Goal: Task Accomplishment & Management: Complete application form

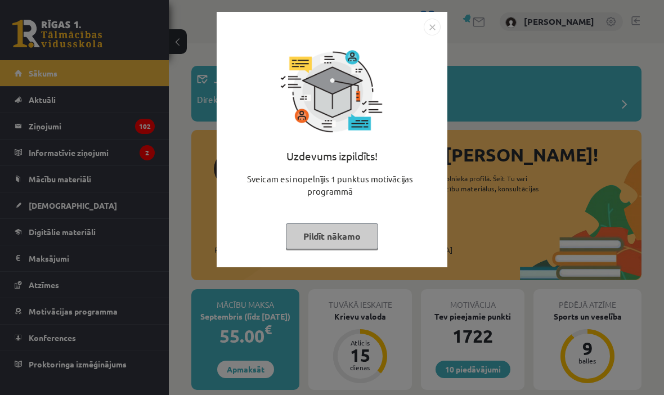
click at [336, 236] on button "Pildīt nākamo" at bounding box center [332, 236] width 92 height 26
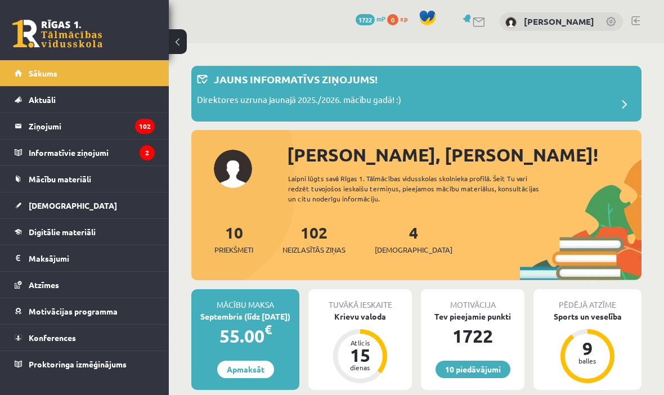
click at [92, 119] on legend "Ziņojumi 102" at bounding box center [92, 126] width 126 height 26
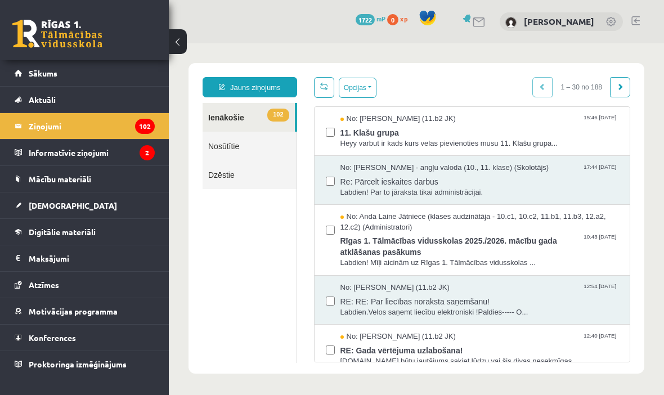
click at [564, 135] on span "11. Klašu grupa" at bounding box center [479, 131] width 278 height 14
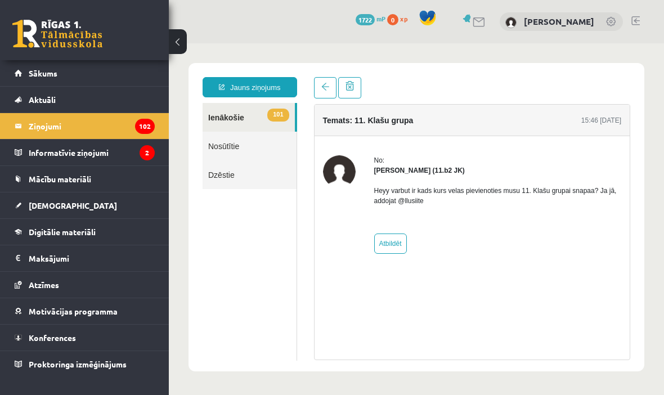
click at [57, 146] on legend "Informatīvie ziņojumi 2" at bounding box center [92, 152] width 126 height 26
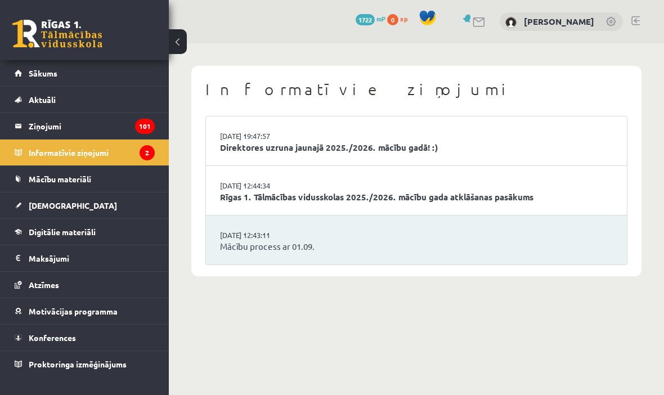
click at [31, 70] on span "Sākums" at bounding box center [43, 73] width 29 height 10
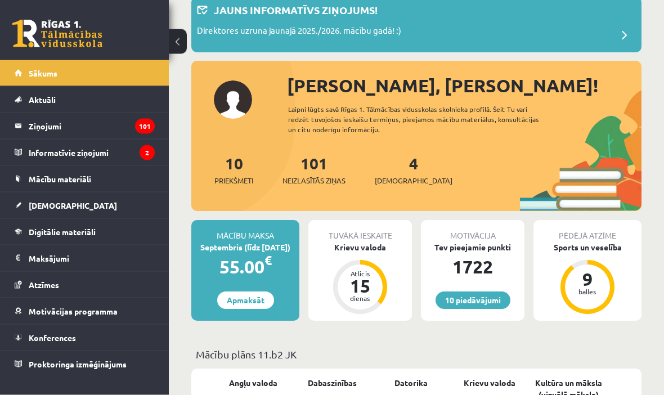
scroll to position [79, 0]
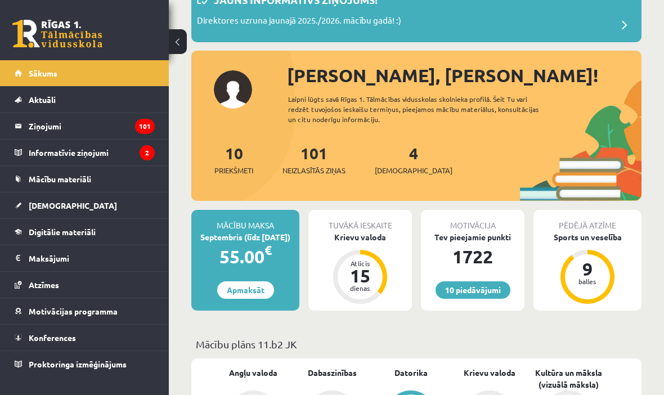
click at [40, 204] on span "[DEMOGRAPHIC_DATA]" at bounding box center [73, 205] width 88 height 10
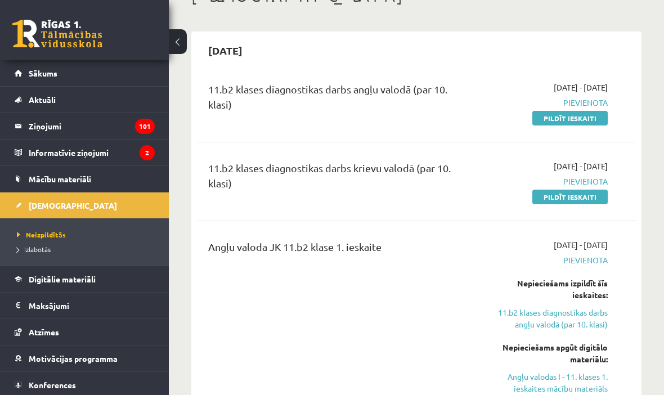
click at [572, 117] on link "Pildīt ieskaiti" at bounding box center [569, 118] width 75 height 15
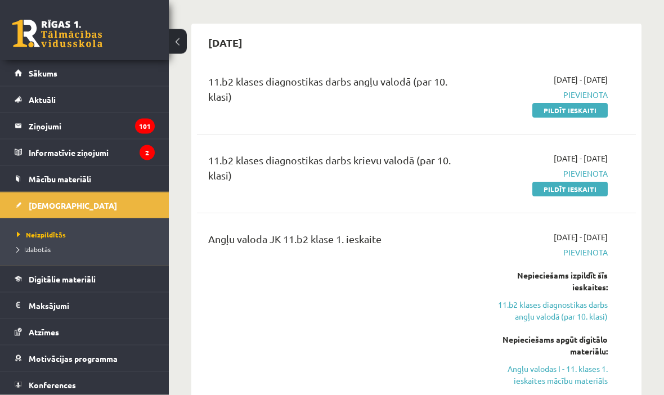
scroll to position [87, 0]
click at [576, 188] on link "Pildīt ieskaiti" at bounding box center [569, 189] width 75 height 15
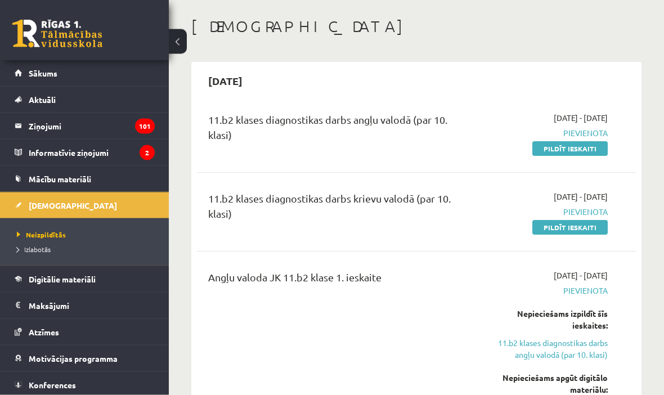
scroll to position [49, 0]
click at [575, 147] on link "Pildīt ieskaiti" at bounding box center [569, 148] width 75 height 15
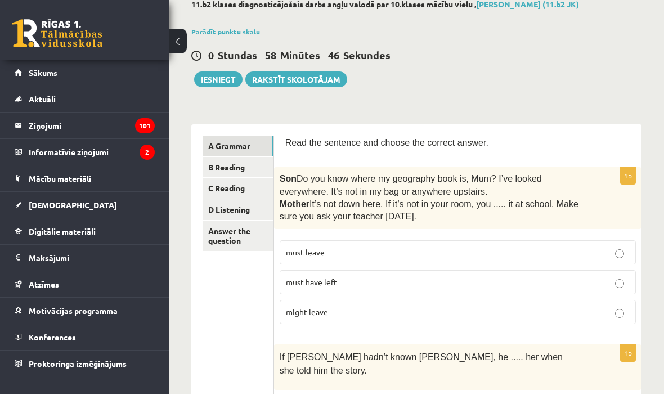
scroll to position [66, 0]
click at [378, 276] on p "must have left" at bounding box center [458, 282] width 344 height 12
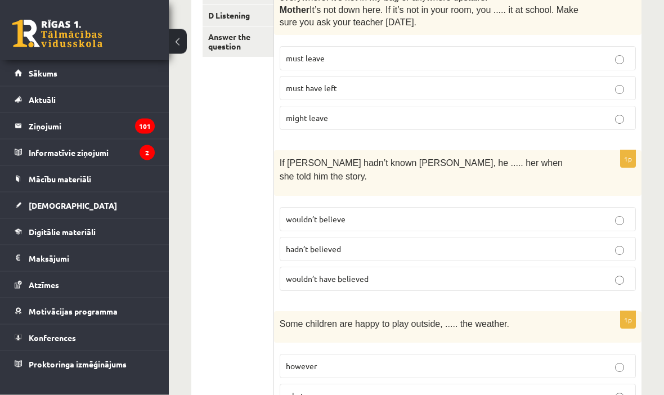
scroll to position [260, 0]
click at [284, 159] on span "If Tom hadn’t known Mariam, he ..... her when she told him the story." at bounding box center [421, 169] width 283 height 23
click at [283, 162] on span "If [PERSON_NAME] hadn’t known [PERSON_NAME], he ..... her when she told him the…" at bounding box center [421, 169] width 283 height 23
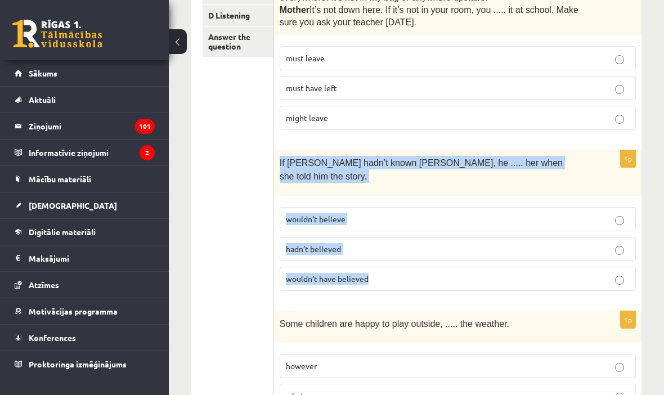
copy div "If Tom hadn’t known Mariam, he ..... her when she told him the story. wouldn’t …"
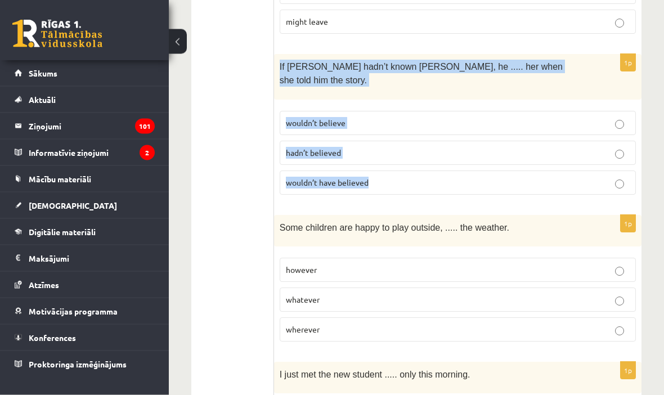
scroll to position [357, 0]
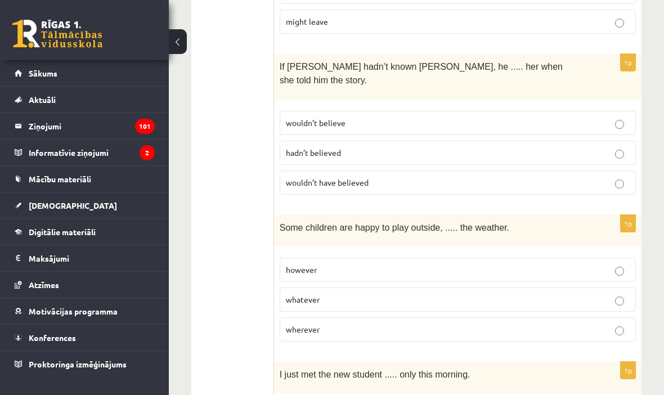
click at [349, 177] on span "wouldn’t have believed" at bounding box center [327, 182] width 83 height 10
click at [284, 223] on span "Some children are happy to play outside, ..... the weather." at bounding box center [394, 228] width 229 height 10
click at [289, 223] on span "Some children are happy to play outside, ..... the weather." at bounding box center [394, 228] width 229 height 10
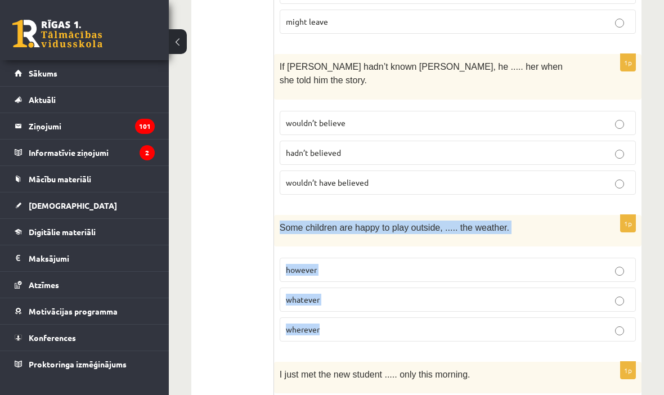
copy div "Some children are happy to play outside, ..... the weather. however whatever wh…"
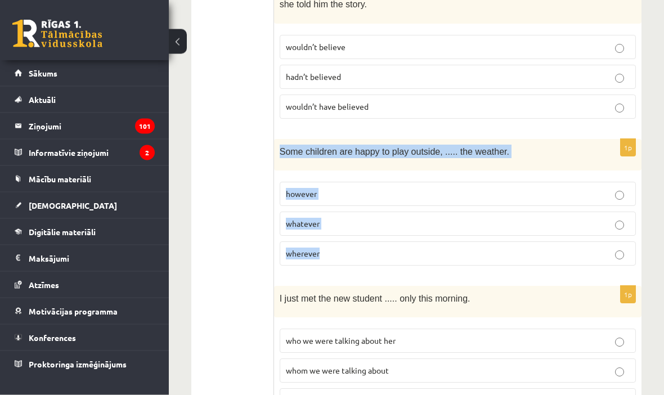
scroll to position [432, 0]
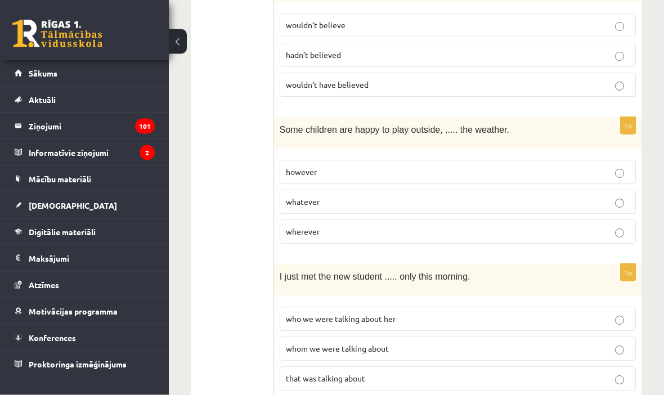
scroll to position [454, 0]
click at [339, 196] on p "whatever" at bounding box center [458, 202] width 344 height 12
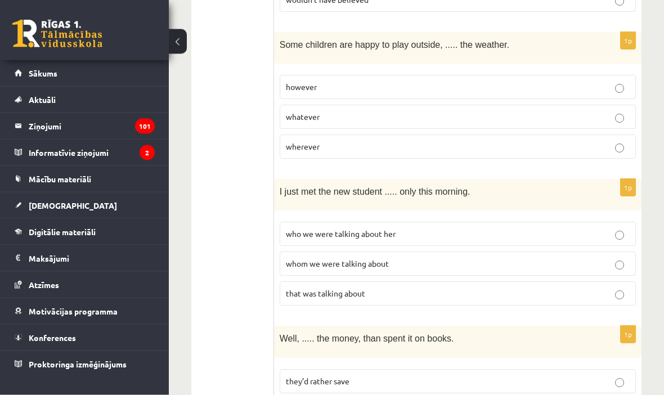
scroll to position [539, 0]
click at [282, 187] on span "I just met the new student ..... only this morning." at bounding box center [375, 192] width 191 height 10
click at [281, 187] on span "I just met the new student ..... only this morning." at bounding box center [375, 192] width 191 height 10
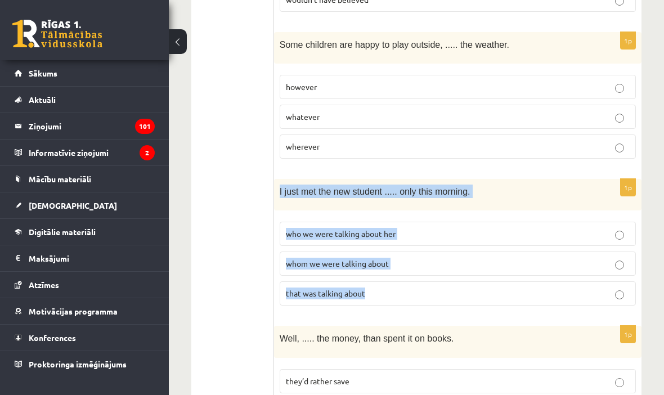
copy div "I just met the new student ..... only this morning. who we were talking about h…"
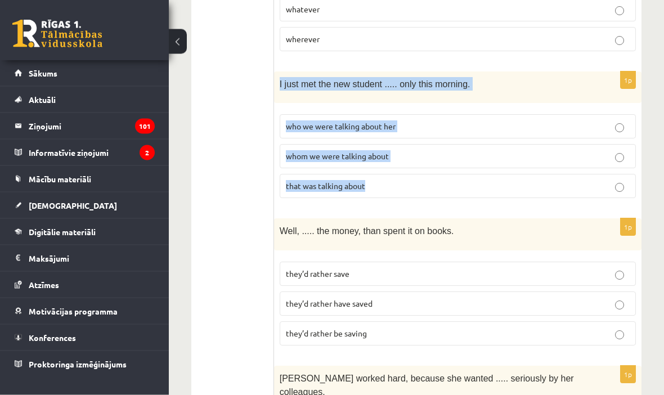
scroll to position [647, 0]
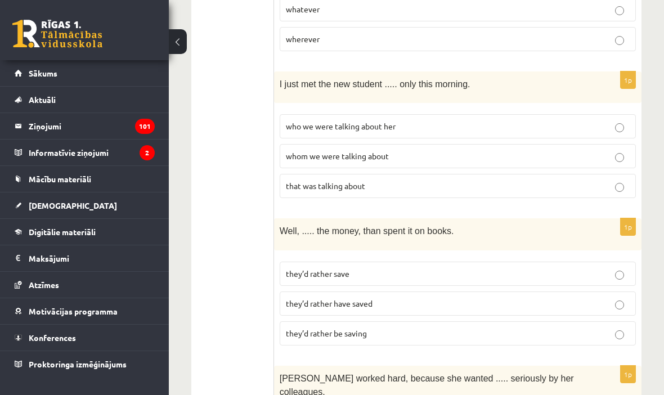
click at [376, 151] on span "whom we were talking about" at bounding box center [337, 156] width 103 height 10
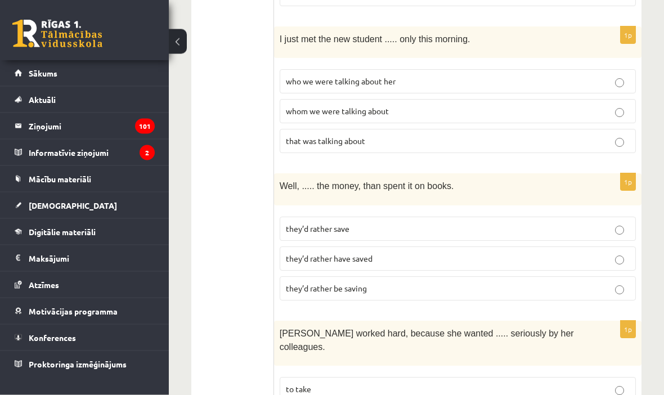
scroll to position [692, 0]
click at [289, 181] on span "Well, ..... the money, than spent it on books." at bounding box center [367, 186] width 174 height 10
click at [290, 179] on p "Well, ..... the money, than spent it on books." at bounding box center [430, 185] width 300 height 13
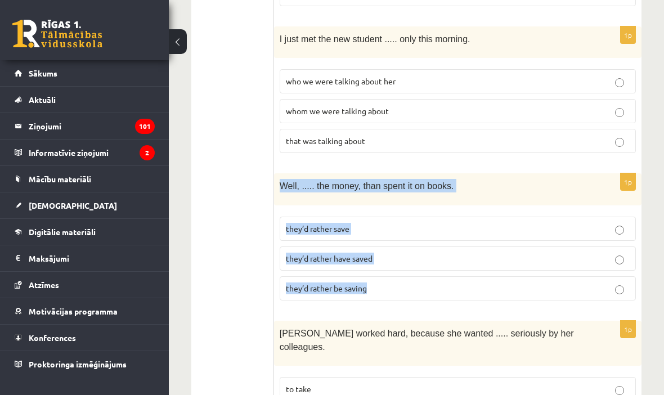
copy div "Well, ..... the money, than spent it on books. they’d rather save they’d rather…"
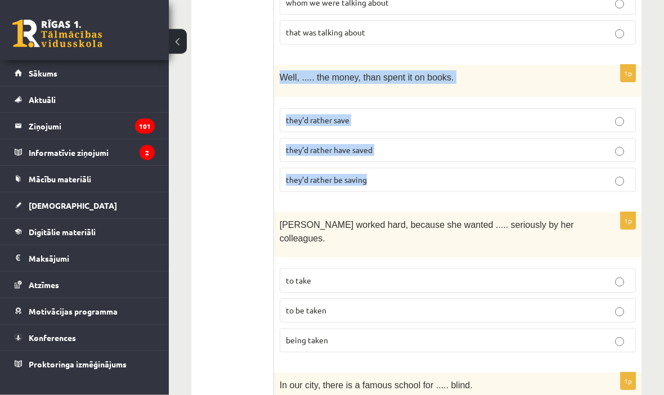
scroll to position [800, 0]
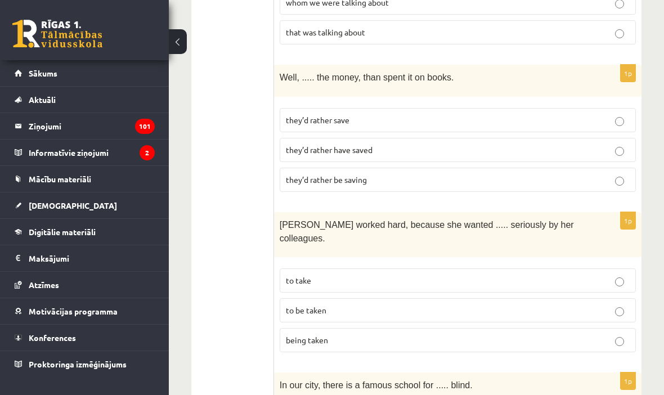
click at [385, 144] on p "they’d rather have saved" at bounding box center [458, 150] width 344 height 12
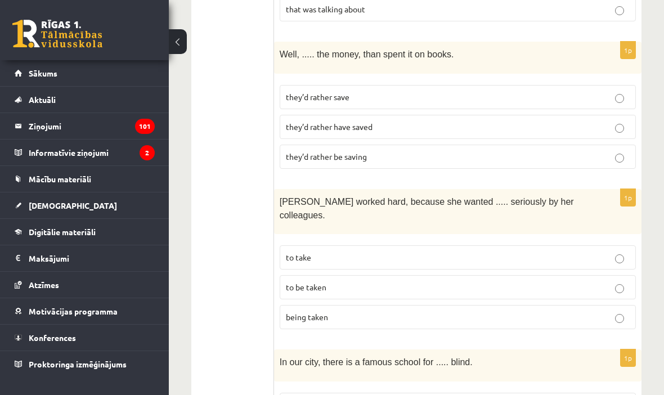
scroll to position [862, 0]
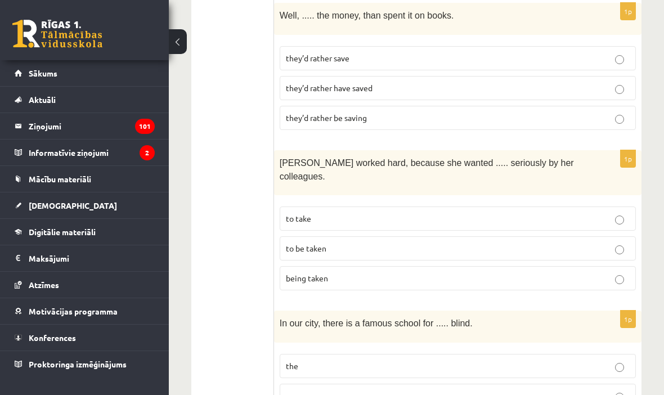
click at [284, 158] on span "Emma worked hard, because she wanted ..... seriously by her colleagues." at bounding box center [427, 169] width 294 height 23
click at [290, 158] on span "Emma worked hard, because she wanted ..... seriously by her colleagues." at bounding box center [427, 169] width 294 height 23
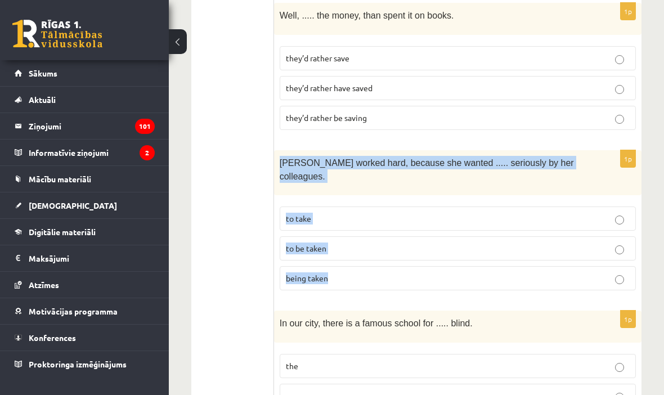
copy div "Emma worked hard, because she wanted ..... seriously by her colleagues. to take…"
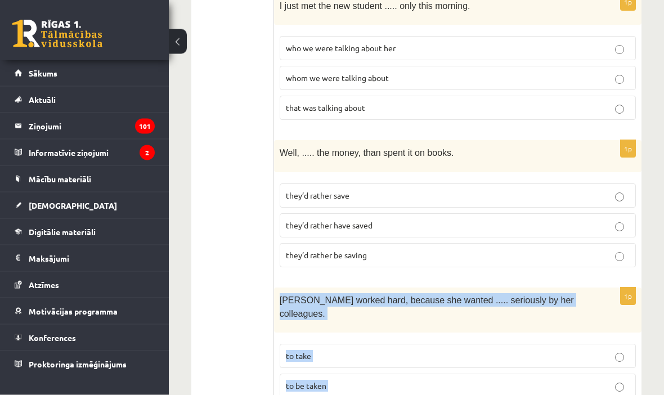
scroll to position [725, 0]
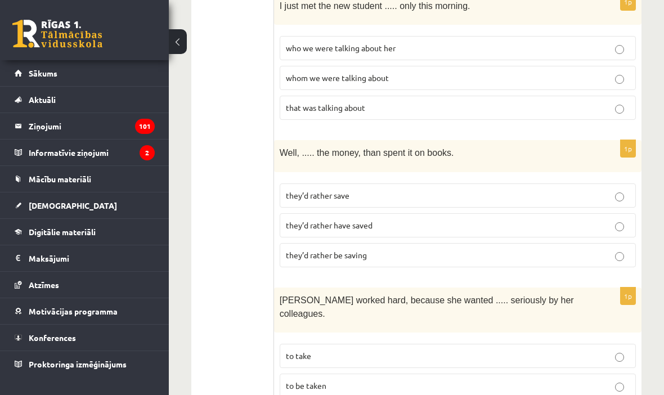
click at [359, 380] on p "to be taken" at bounding box center [458, 386] width 344 height 12
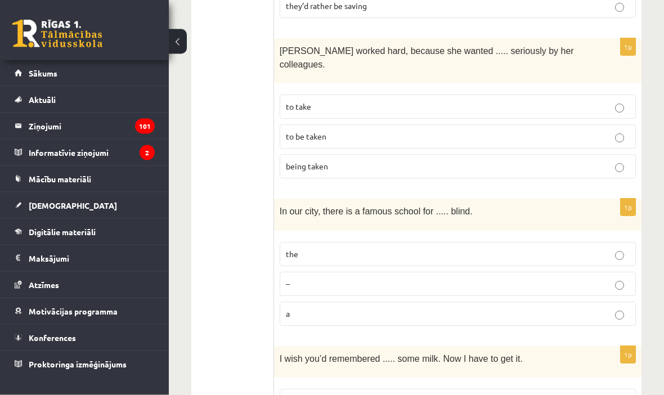
scroll to position [974, 0]
click at [282, 206] on span "In our city, there is a famous school for ..... blind." at bounding box center [376, 211] width 193 height 10
click at [289, 206] on span "In our city, there is a famous school for ..... blind." at bounding box center [376, 211] width 193 height 10
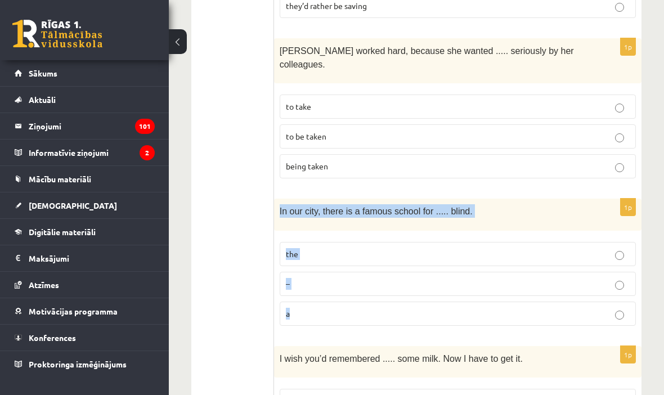
copy div "In our city, there is a famous school for ..... blind. the – a"
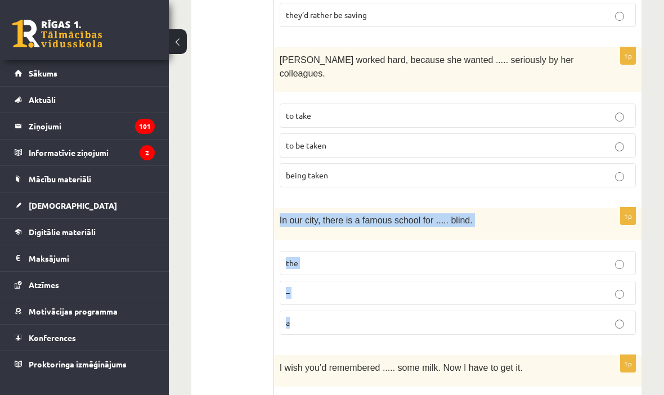
scroll to position [1026, 0]
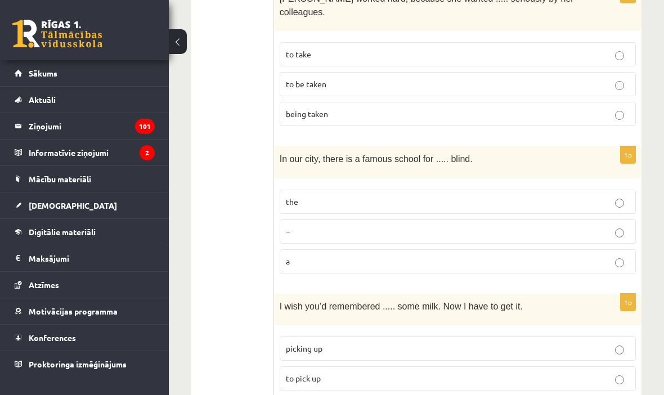
click at [337, 196] on p "the" at bounding box center [458, 202] width 344 height 12
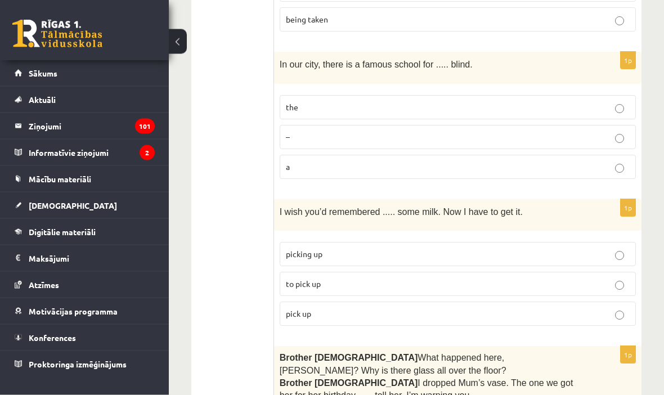
scroll to position [1122, 0]
click at [286, 206] on span "I wish you’d remembered ..... some milk. Now I have to get it." at bounding box center [401, 211] width 243 height 10
click at [291, 206] on span "I wish you’d remembered ..... some milk. Now I have to get it." at bounding box center [401, 211] width 243 height 10
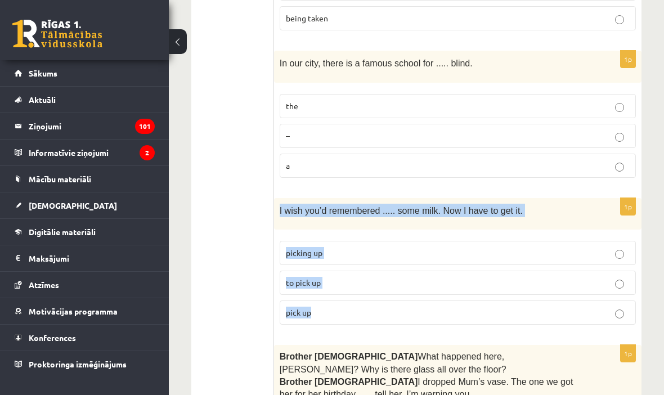
copy div "I wish you’d remembered ..... some milk. Now I have to get it. picking up to pi…"
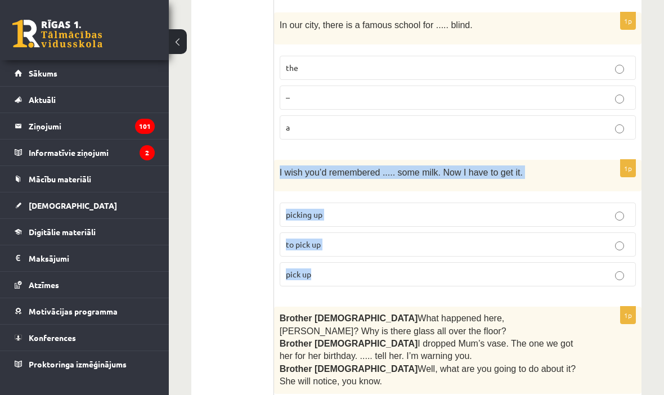
scroll to position [1165, 0]
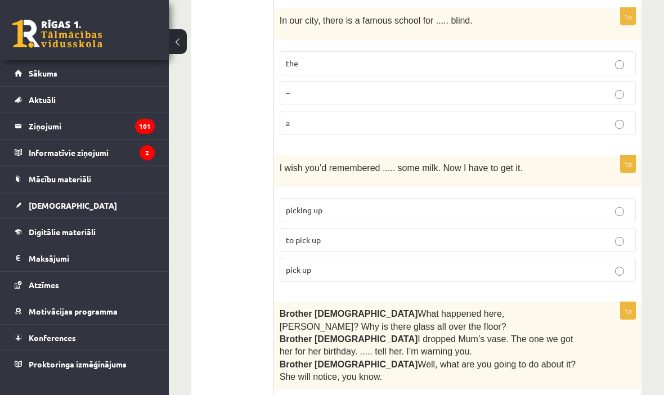
click at [336, 228] on label "to pick up" at bounding box center [458, 240] width 356 height 24
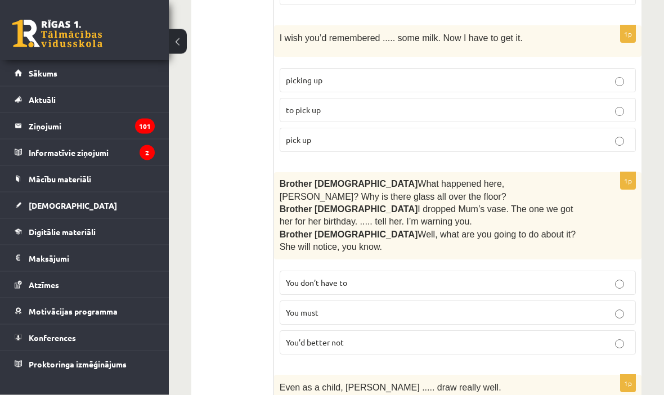
scroll to position [1295, 0]
click at [283, 179] on span "Brother 1" at bounding box center [349, 184] width 138 height 10
click at [291, 179] on span "Brother 1" at bounding box center [349, 184] width 138 height 10
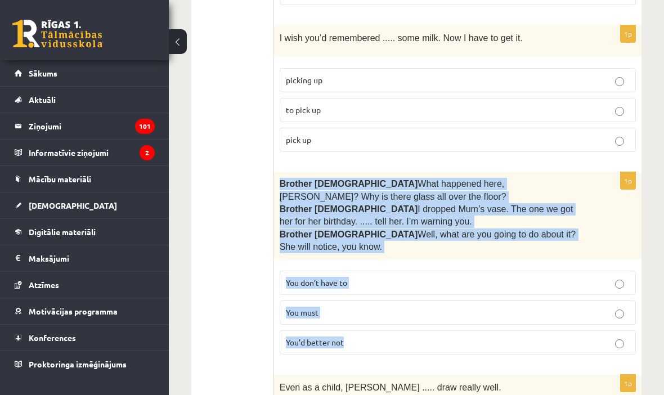
copy div "Brother 1  What happened here, Zak? Why is there glass all over the floor? Brot…"
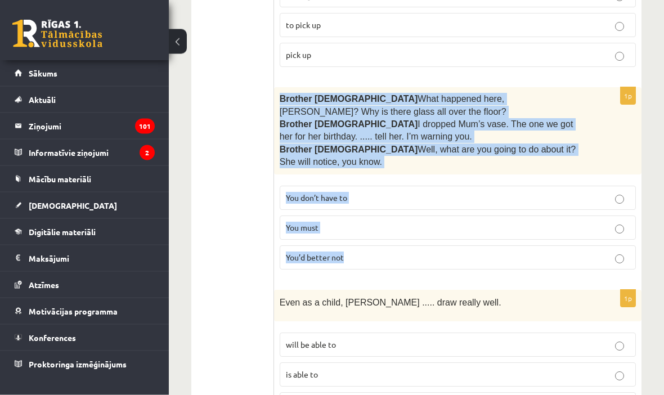
scroll to position [1380, 0]
click at [249, 311] on ul "A Grammar B Reading C Reading D Listening Answer the question" at bounding box center [237, 387] width 71 height 3130
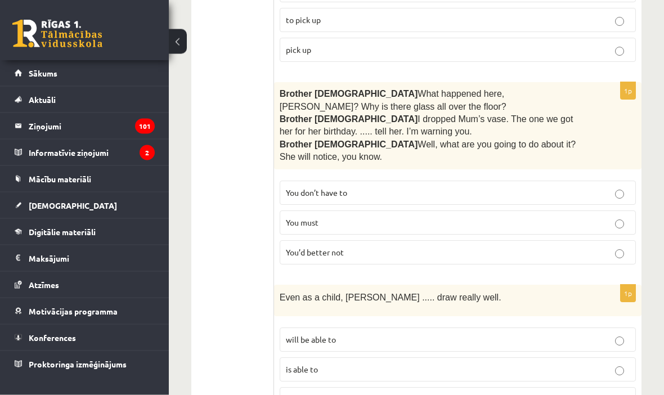
scroll to position [1385, 0]
click at [381, 246] on p "You’d better not" at bounding box center [458, 252] width 344 height 12
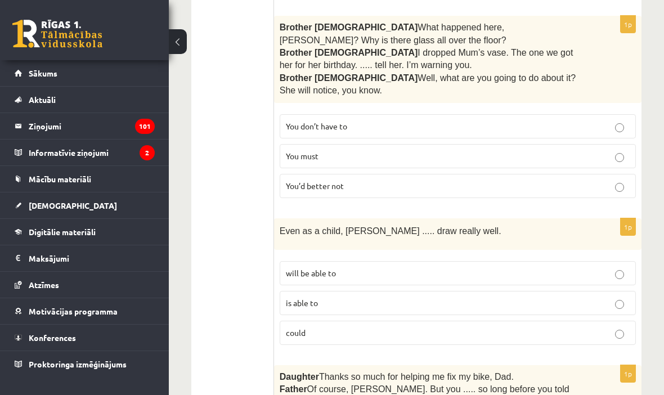
scroll to position [1453, 0]
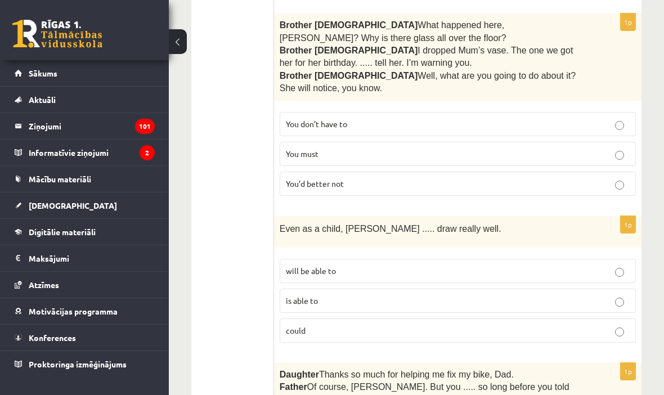
click at [286, 224] on span "Even as a child, Elizabeth ..... draw really well." at bounding box center [391, 229] width 222 height 10
click at [285, 224] on span "Even as a child, Elizabeth ..... draw really well." at bounding box center [391, 229] width 222 height 10
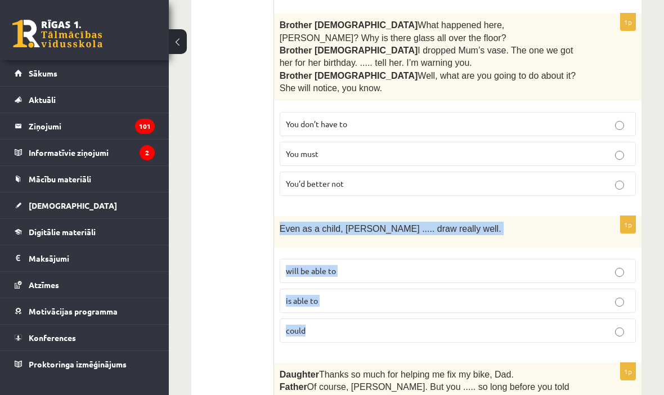
copy div "Even as a child, Elizabeth ..... draw really well. will be able to is able to c…"
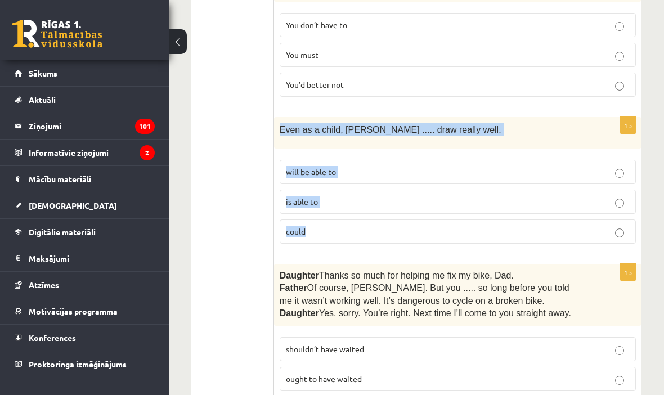
scroll to position [1578, 0]
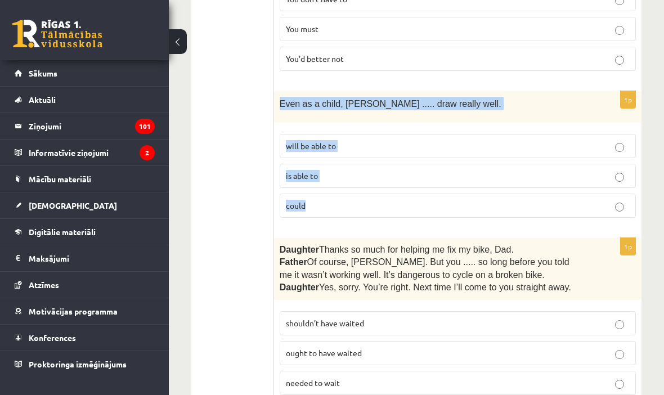
click at [236, 302] on ul "A Grammar B Reading C Reading D Listening Answer the question" at bounding box center [237, 189] width 71 height 3130
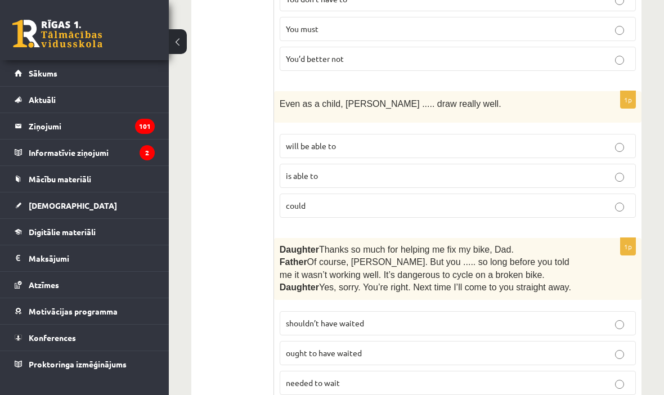
click at [373, 200] on p "could" at bounding box center [458, 206] width 344 height 12
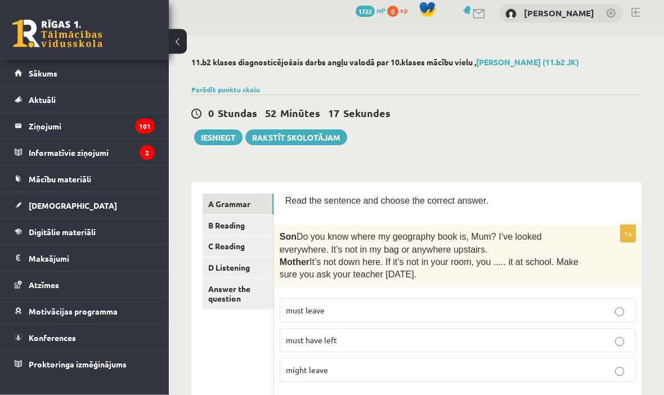
scroll to position [12, 0]
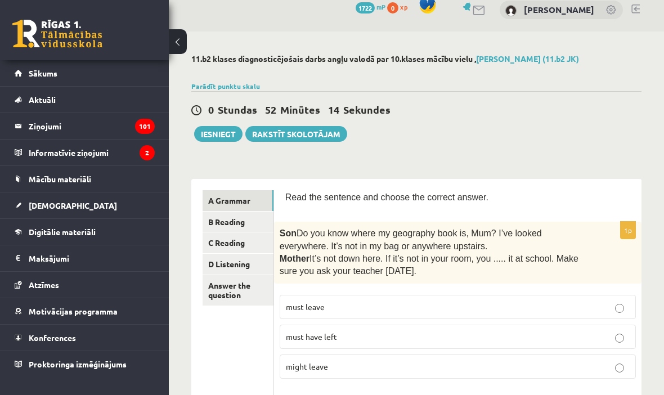
click at [254, 220] on link "B Reading" at bounding box center [237, 221] width 71 height 21
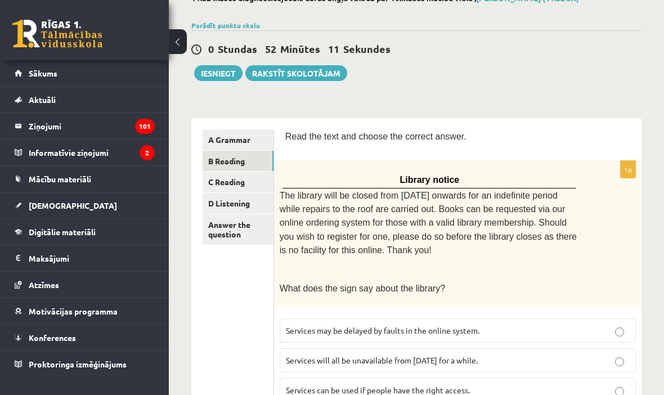
scroll to position [0, 0]
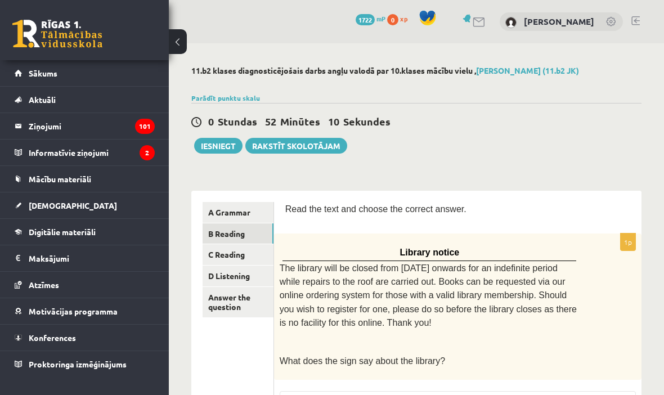
click at [253, 211] on link "A Grammar" at bounding box center [237, 212] width 71 height 21
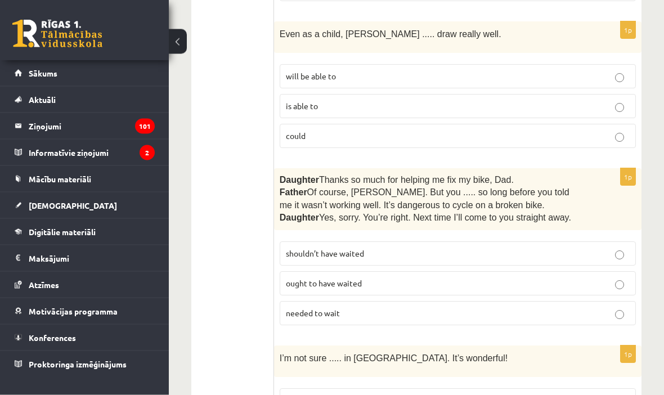
scroll to position [1648, 0]
click at [290, 175] on span "Daughter" at bounding box center [299, 180] width 39 height 10
click at [287, 175] on span "Daughter" at bounding box center [299, 180] width 39 height 10
click at [285, 175] on span "Daughter" at bounding box center [299, 180] width 39 height 10
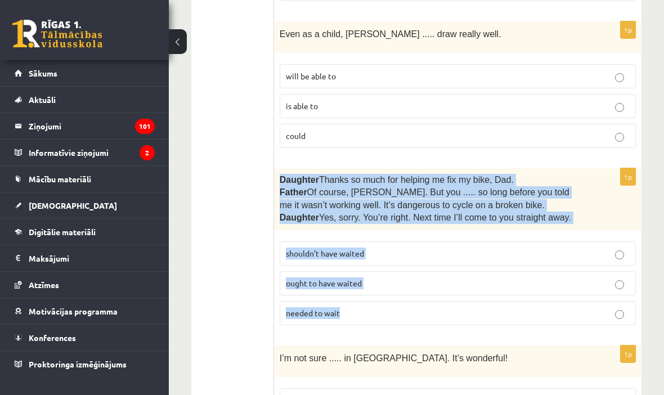
copy div "Daughter  Thanks so much for helping me fix my bike, Dad. Father  Of course, Be…"
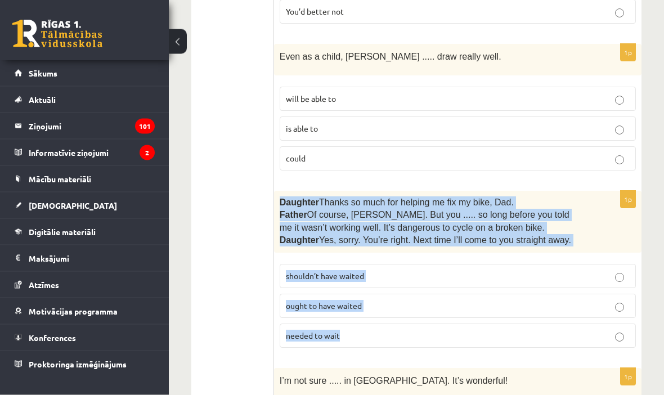
scroll to position [1625, 0]
click at [232, 340] on ul "A Grammar B Reading C Reading D Listening Answer the question" at bounding box center [237, 142] width 71 height 3130
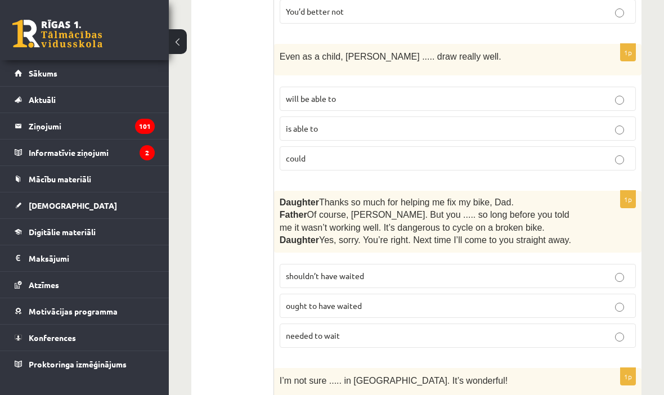
click at [393, 270] on p "shouldn’t have waited" at bounding box center [458, 276] width 344 height 12
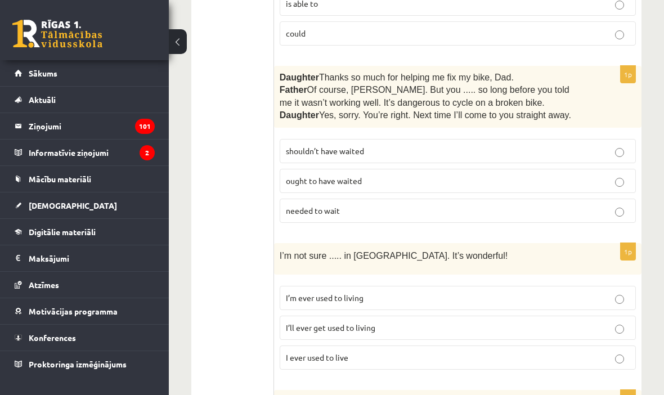
scroll to position [1764, 0]
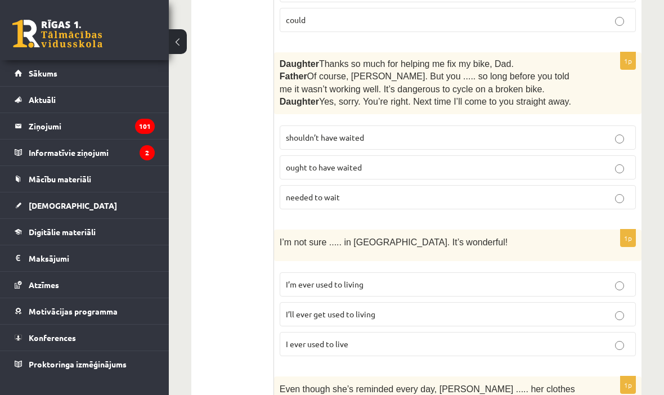
click at [286, 237] on span "I’m not sure ..... in Paris. It’s wonderful!" at bounding box center [394, 242] width 228 height 10
click at [280, 229] on div "I’m not sure ..... in Paris. It’s wonderful!" at bounding box center [457, 244] width 367 height 31
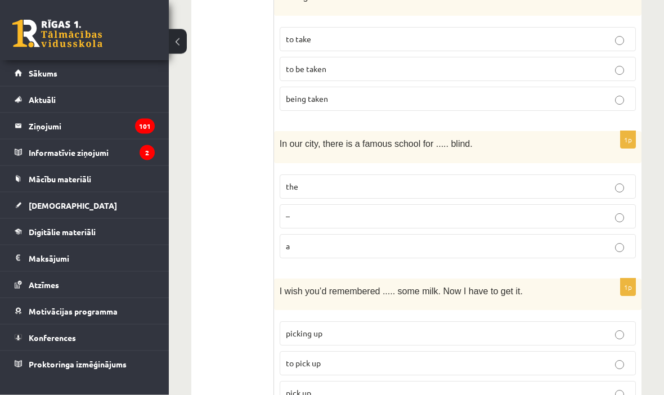
scroll to position [1042, 0]
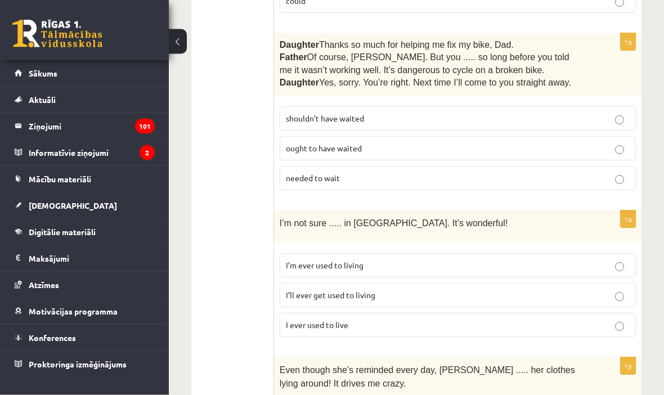
scroll to position [1783, 0]
click at [402, 289] on p "I’ll ever get used to living" at bounding box center [458, 295] width 344 height 12
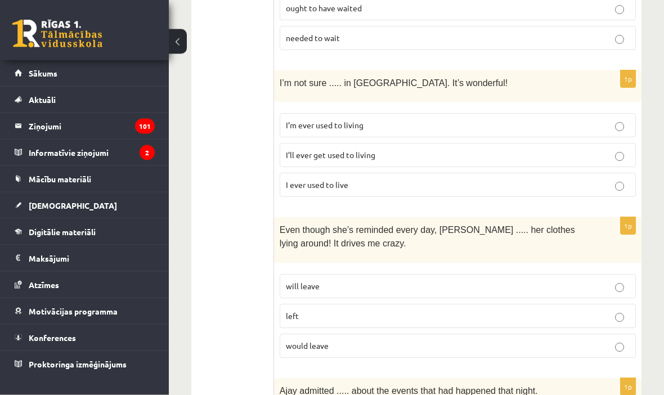
scroll to position [1923, 0]
click at [284, 225] on span "Even though she’s reminded every day, Cathy ..... her clothes lying around! It …" at bounding box center [427, 236] width 295 height 23
click at [283, 225] on span "Even though she’s reminded every day, Cathy ..... her clothes lying around! It …" at bounding box center [427, 236] width 295 height 23
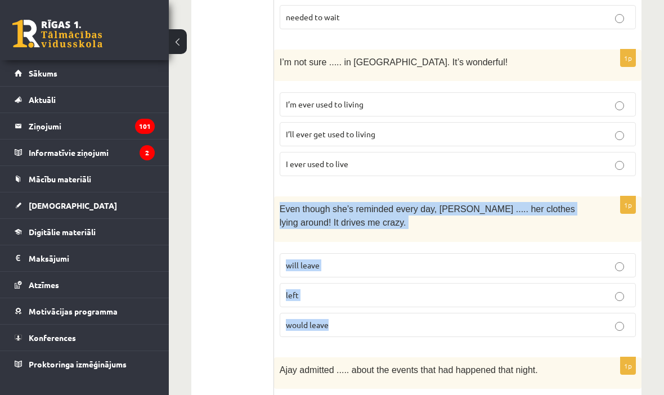
scroll to position [1948, 0]
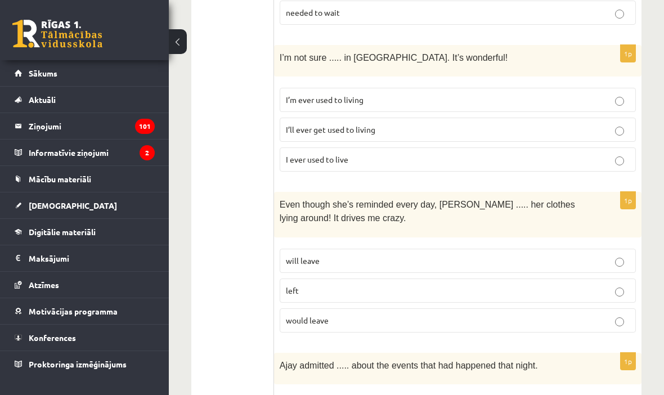
click at [623, 255] on p "will leave" at bounding box center [458, 261] width 344 height 12
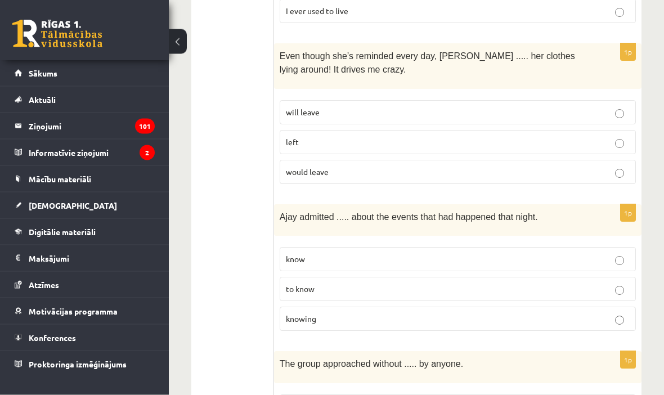
scroll to position [2101, 0]
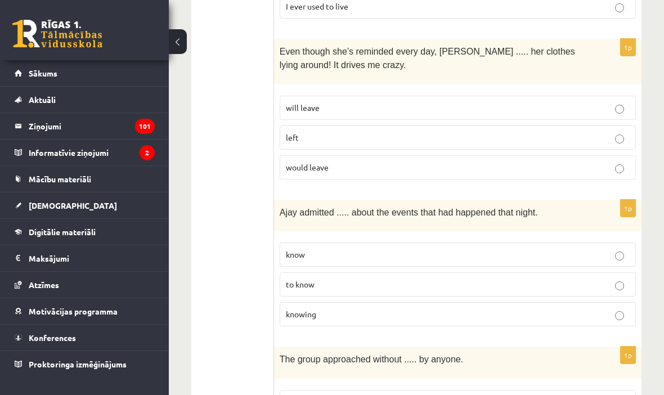
click at [286, 208] on span "Ajay admitted ..... about the events that had happened that night." at bounding box center [409, 213] width 258 height 10
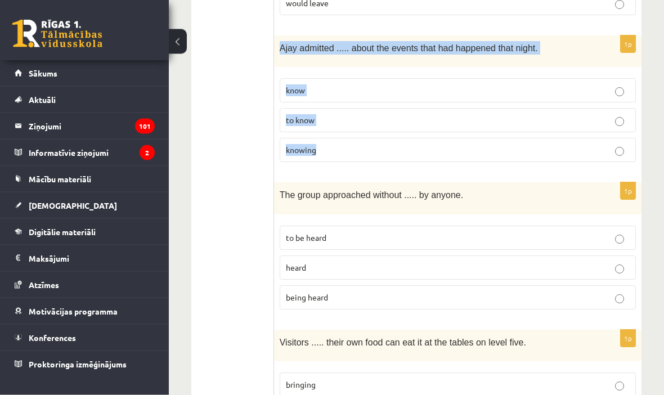
scroll to position [2265, 0]
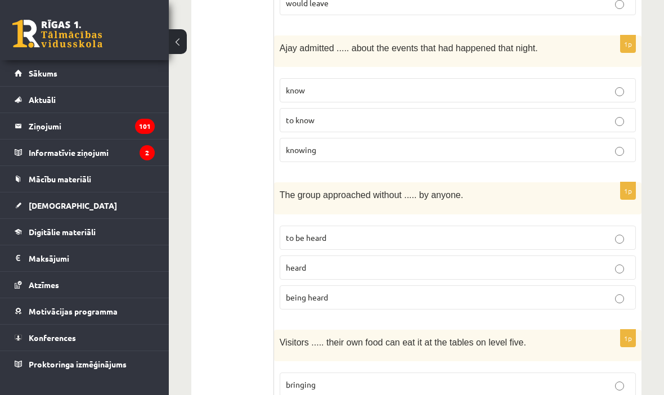
click at [283, 190] on span "The group approached without ..... by anyone." at bounding box center [371, 195] width 183 height 10
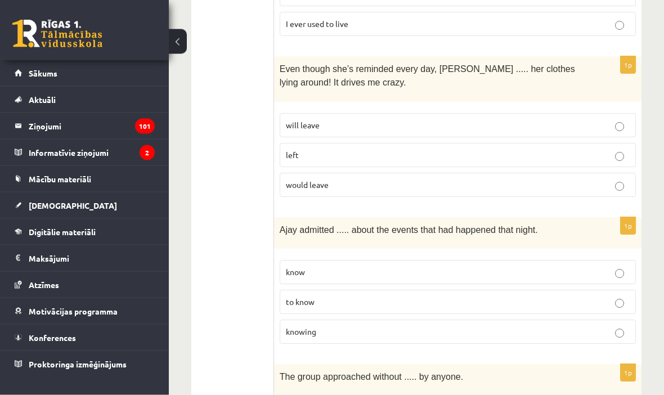
scroll to position [2084, 0]
click at [347, 296] on p "to know" at bounding box center [458, 302] width 344 height 12
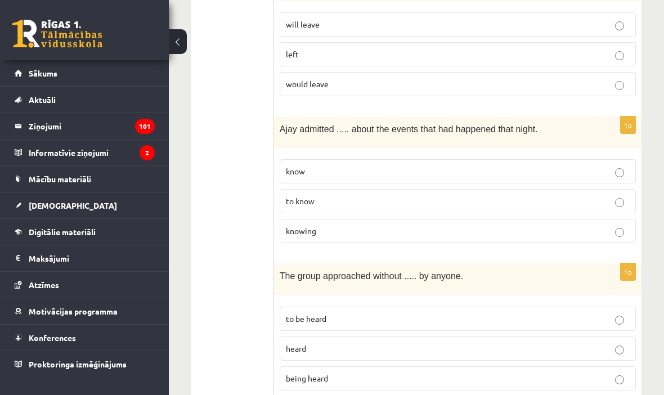
scroll to position [2189, 0]
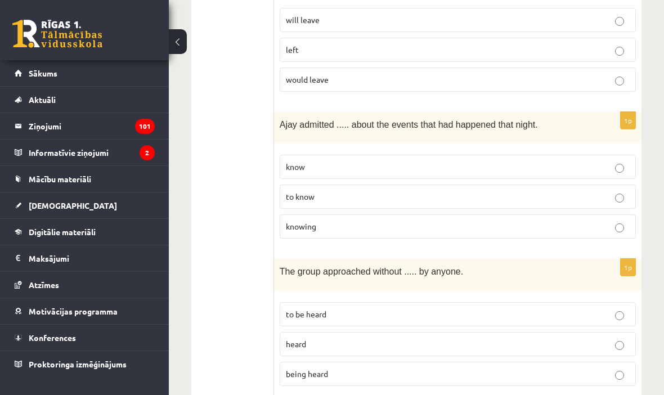
click at [285, 267] on span "The group approached without ..... by anyone." at bounding box center [371, 272] width 183 height 10
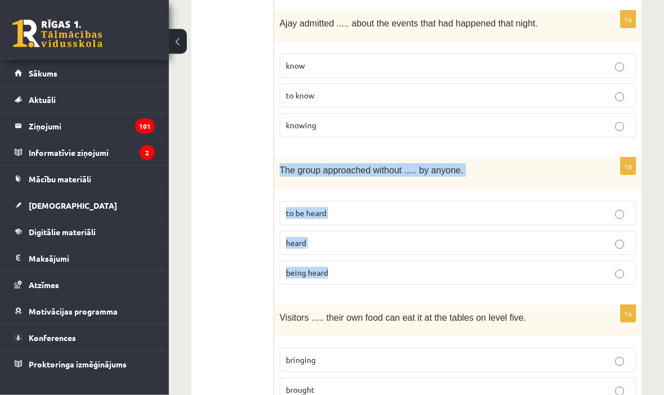
scroll to position [2291, 0]
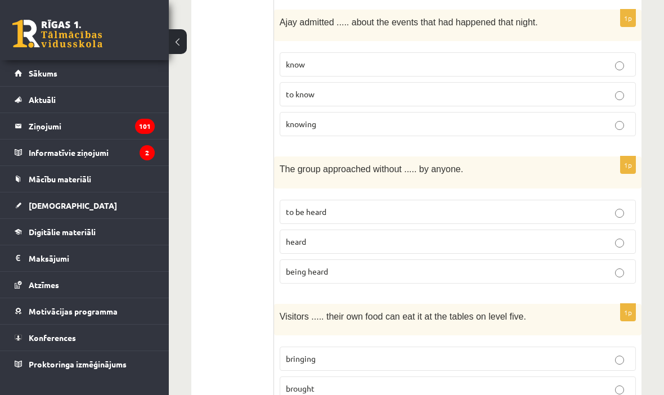
click at [432, 265] on p "being heard" at bounding box center [458, 271] width 344 height 12
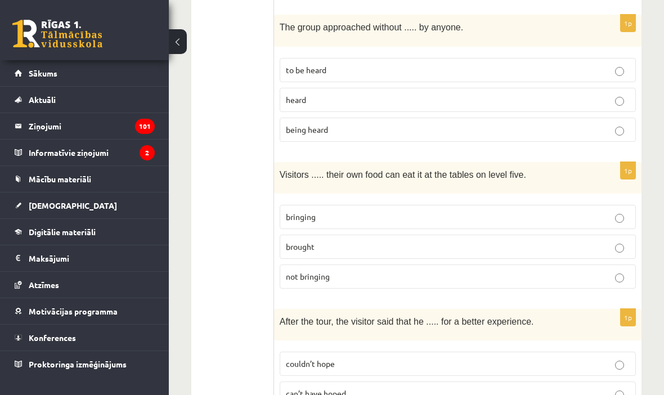
scroll to position [2435, 0]
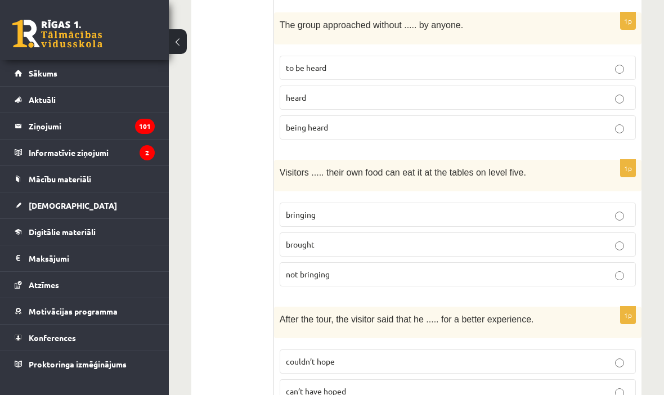
click at [293, 168] on span "Visitors ..... their own food can eat it at the tables on level five." at bounding box center [403, 173] width 246 height 10
click at [284, 168] on span "Visitors ..... their own food can eat it at the tables on level five." at bounding box center [403, 173] width 246 height 10
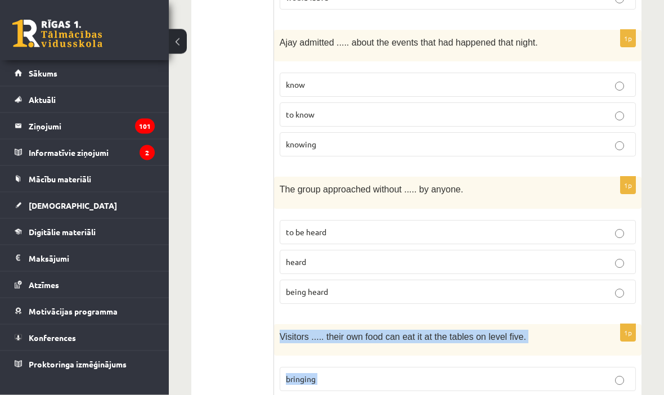
scroll to position [2271, 0]
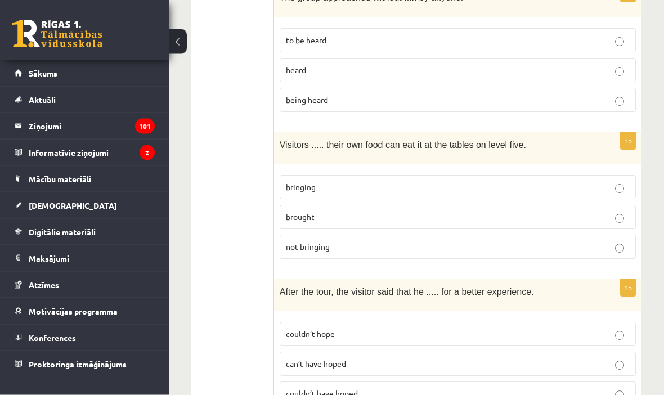
scroll to position [2463, 0]
click at [387, 181] on p "bringing" at bounding box center [458, 187] width 344 height 12
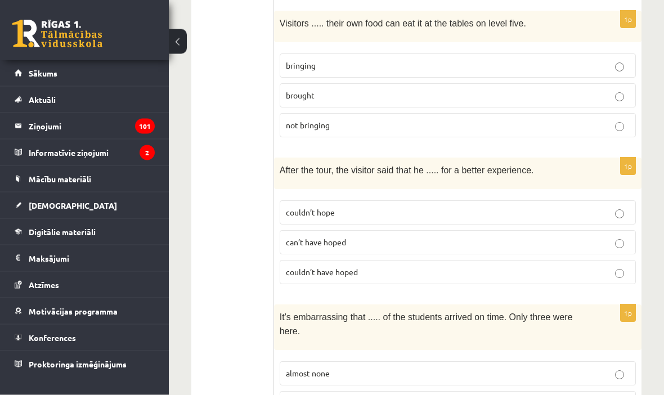
scroll to position [2584, 0]
click at [287, 163] on p "After the tour, the visitor said that he ..... for a better experience." at bounding box center [430, 169] width 300 height 13
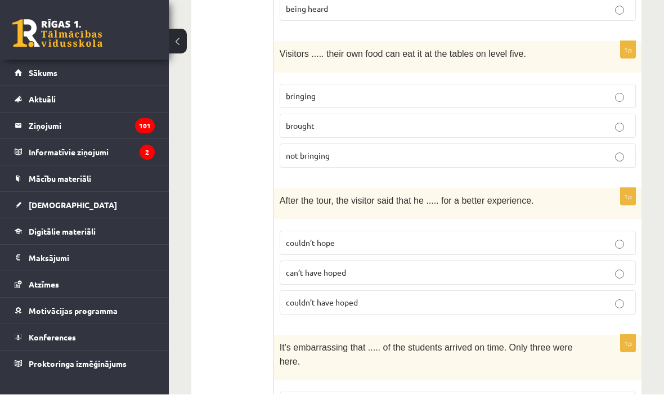
scroll to position [2554, 0]
click at [378, 296] on p "couldn’t have hoped" at bounding box center [458, 302] width 344 height 12
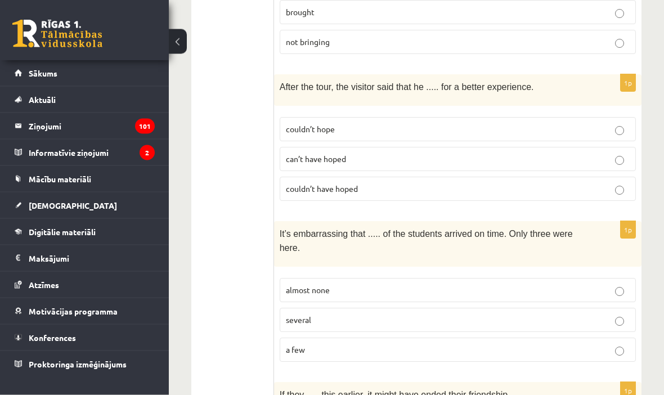
scroll to position [2667, 0]
click at [281, 229] on span "It’s embarrassing that ..... of the students arrived on time. Only three were h…" at bounding box center [426, 240] width 293 height 23
click at [291, 229] on span "It’s embarrassing that ..... of the students arrived on time. Only three were h…" at bounding box center [426, 240] width 293 height 23
click at [285, 229] on span "It’s embarrassing that ..... of the students arrived on time. Only three were h…" at bounding box center [426, 240] width 293 height 23
click at [288, 227] on p "It’s embarrassing that ..... of the students arrived on time. Only three were h…" at bounding box center [430, 241] width 300 height 28
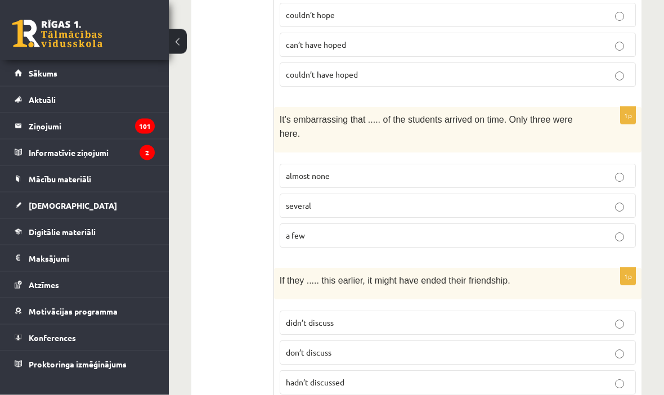
scroll to position [2782, 0]
click at [355, 229] on p "a few" at bounding box center [458, 235] width 344 height 12
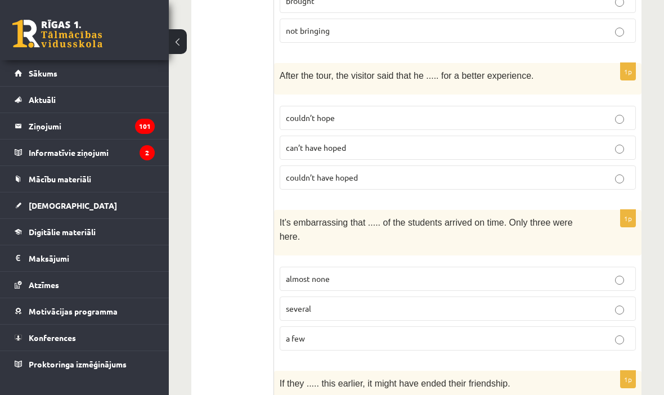
scroll to position [2886, 0]
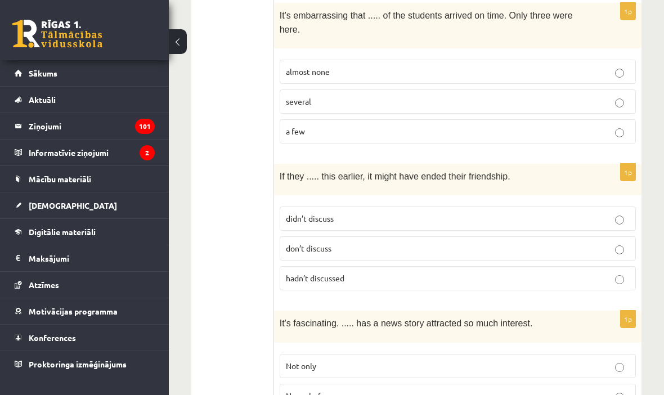
click at [284, 172] on span "If they ..... this earlier, it might have ended their friendship." at bounding box center [395, 177] width 231 height 10
click at [286, 172] on span "If they ..... this earlier, it might have ended their friendship." at bounding box center [395, 177] width 231 height 10
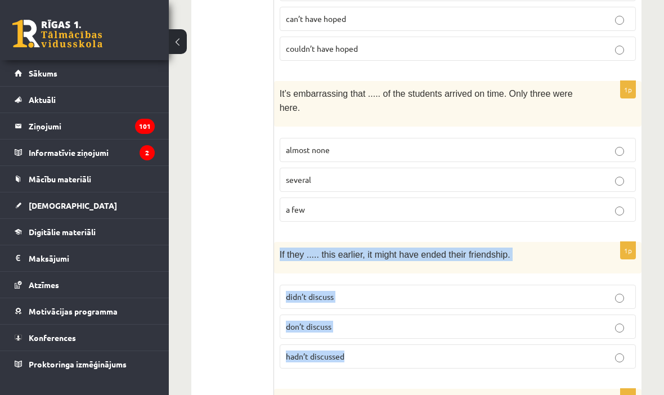
scroll to position [2809, 0]
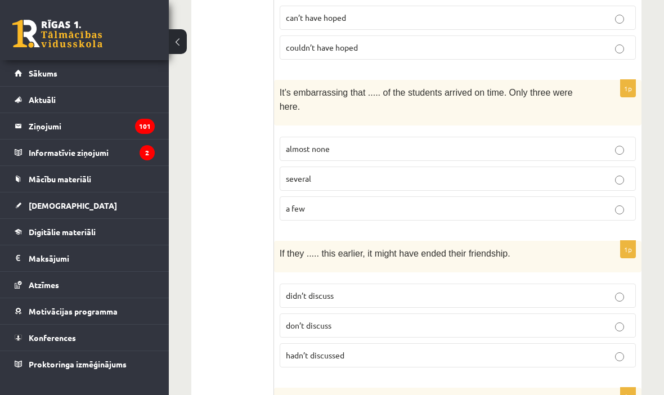
click at [356, 349] on p "hadn’t discussed" at bounding box center [458, 355] width 344 height 12
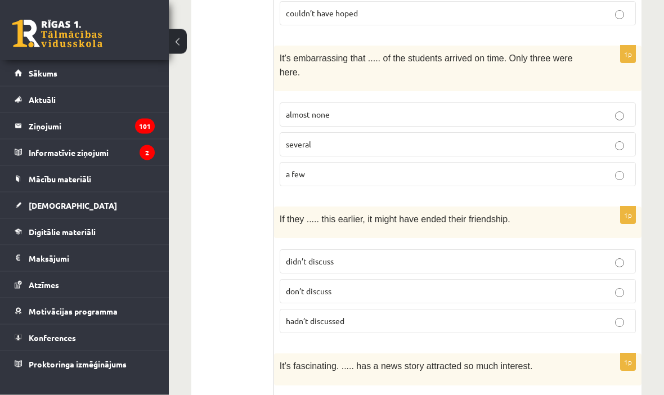
scroll to position [2886, 0]
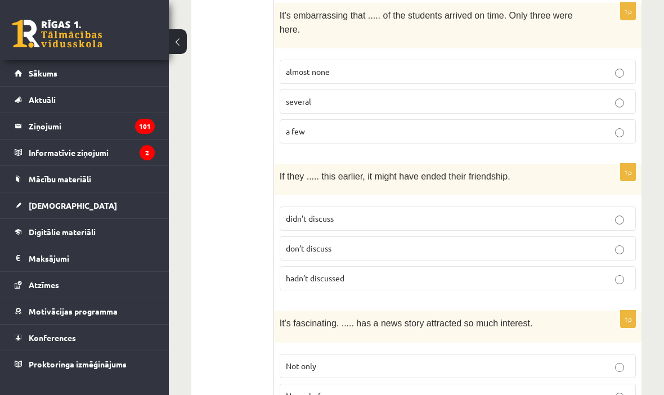
click at [286, 318] on span "It’s fascinating. ..... has a news story attracted so much interest." at bounding box center [406, 323] width 253 height 10
click at [287, 318] on span "It’s fascinating. ..... has a news story attracted so much interest." at bounding box center [406, 323] width 253 height 10
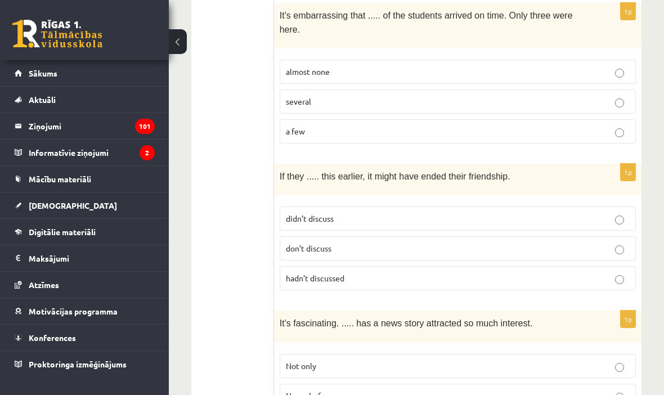
click at [385, 390] on p "Never before" at bounding box center [458, 396] width 344 height 12
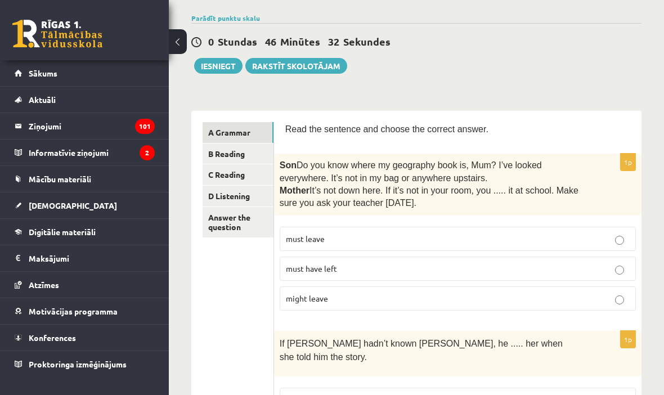
scroll to position [0, 0]
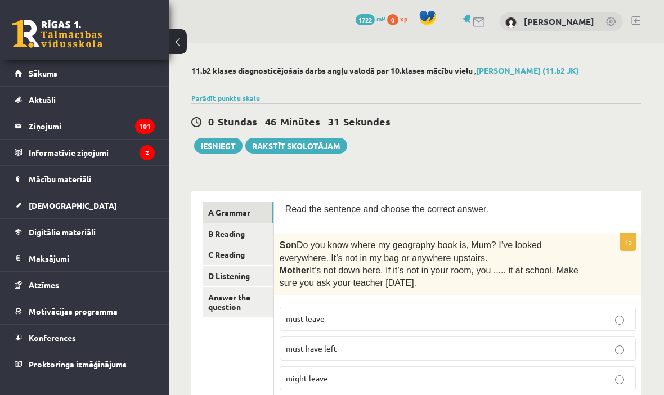
click at [237, 228] on link "B Reading" at bounding box center [237, 233] width 71 height 21
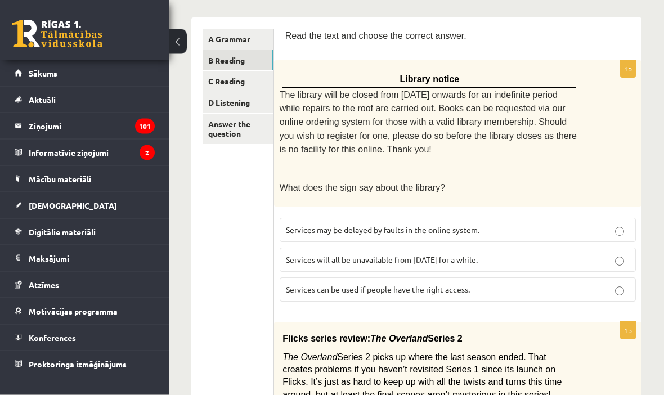
scroll to position [174, 0]
click at [504, 253] on p "Services will all be unavailable from Monday for a while." at bounding box center [458, 259] width 344 height 12
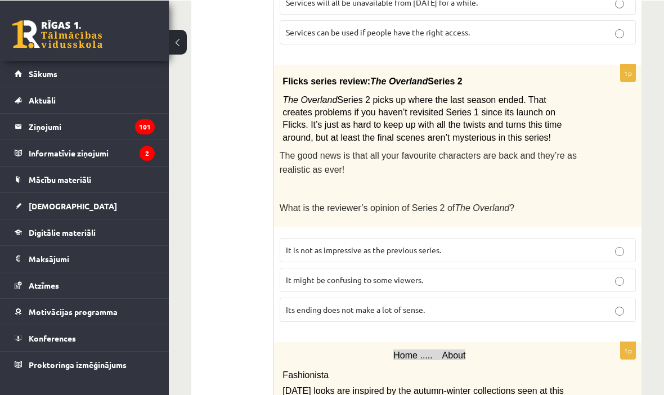
scroll to position [430, 0]
click at [298, 78] on span "Flicks series review:" at bounding box center [326, 81] width 88 height 10
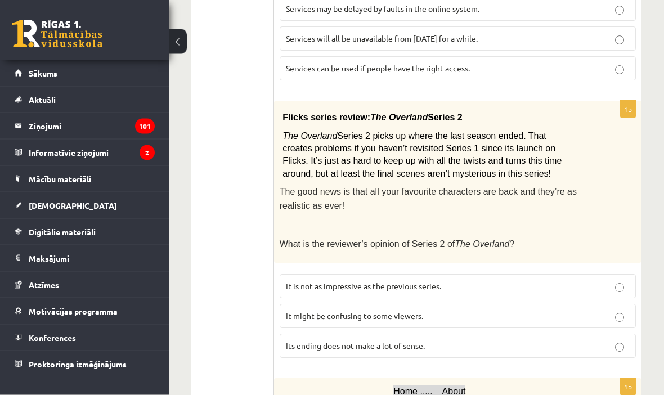
scroll to position [394, 0]
click at [441, 310] on p "It might be confusing to some viewers." at bounding box center [458, 316] width 344 height 12
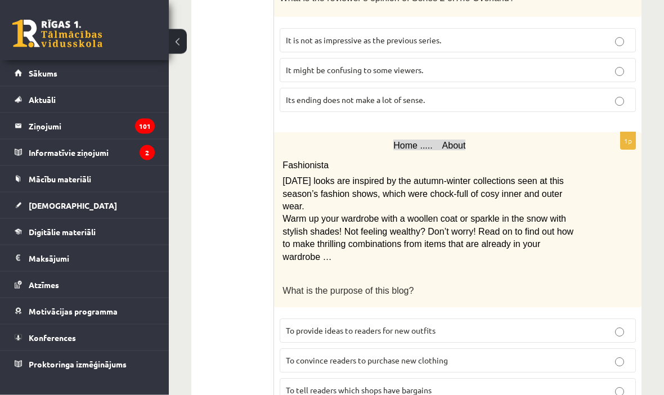
scroll to position [640, 0]
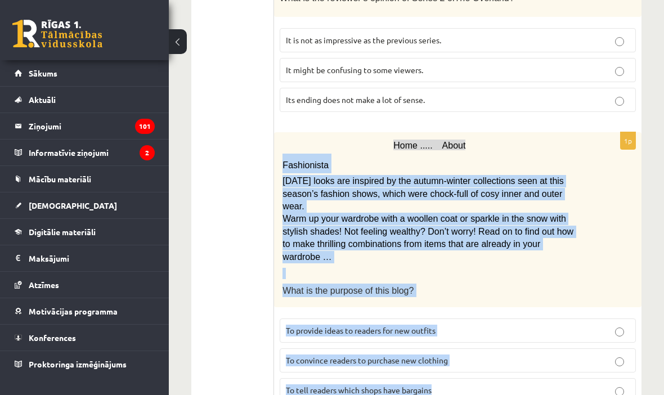
click at [246, 179] on ul "A Grammar B Reading C Reading D Listening Answer the question" at bounding box center [237, 389] width 71 height 1655
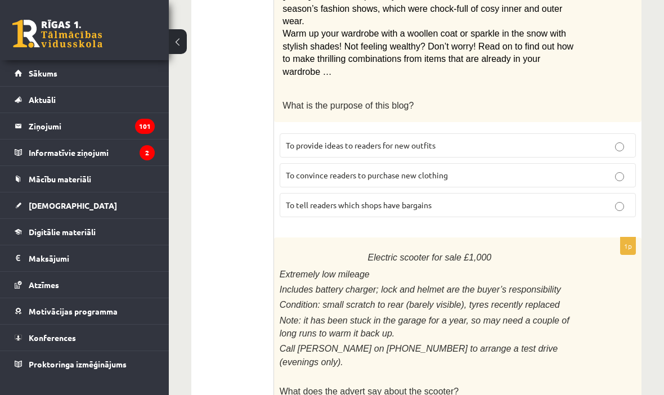
scroll to position [821, 0]
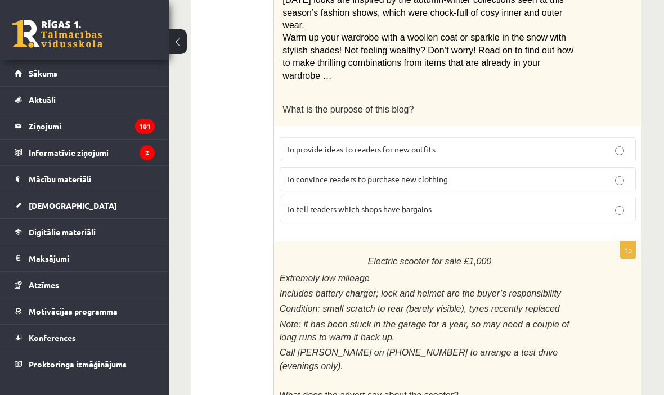
click at [480, 143] on p "To provide ideas to readers for new outfits" at bounding box center [458, 149] width 344 height 12
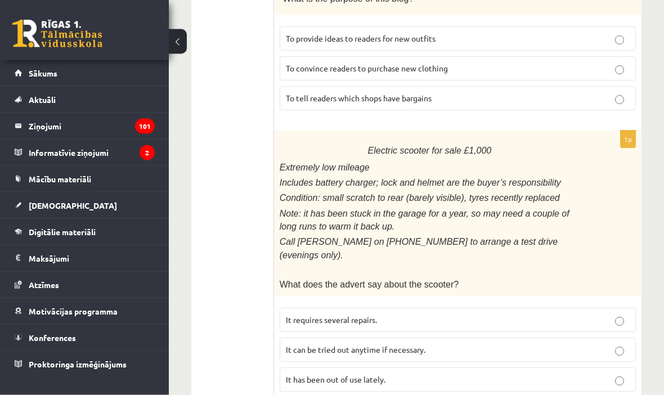
scroll to position [932, 0]
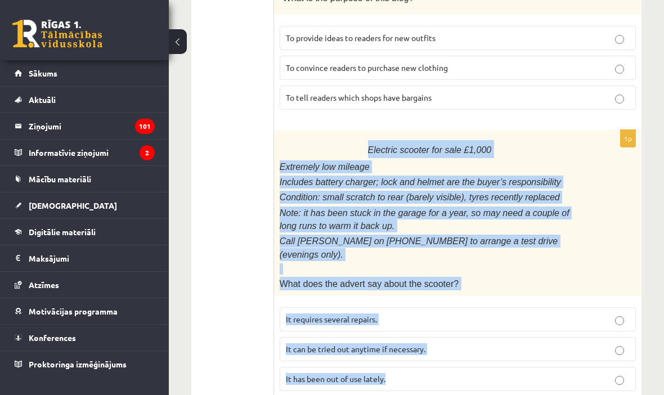
click at [245, 186] on ul "A Grammar B Reading C Reading D Listening Answer the question" at bounding box center [237, 96] width 71 height 1655
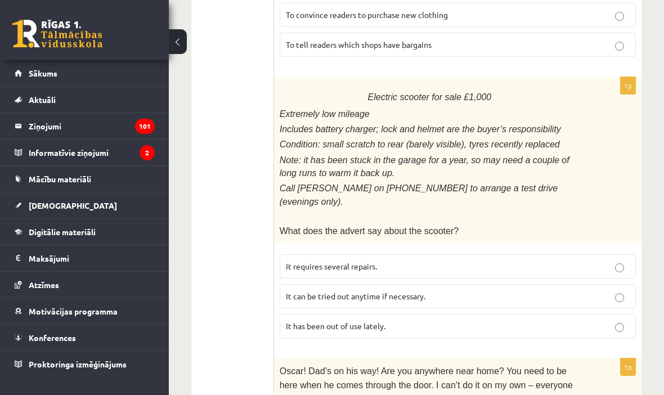
scroll to position [986, 0]
click at [494, 319] on p "It has been out of use lately." at bounding box center [458, 325] width 344 height 12
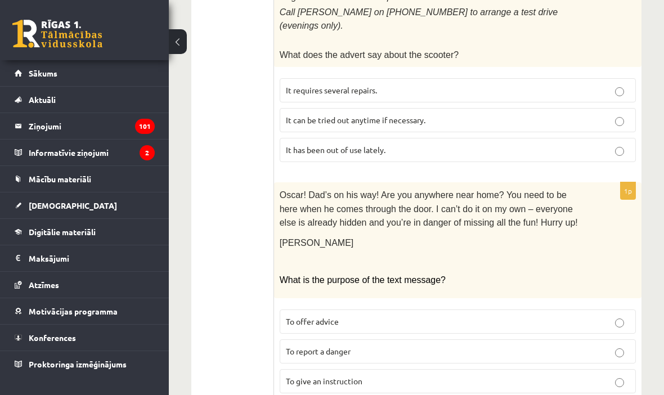
scroll to position [1163, 0]
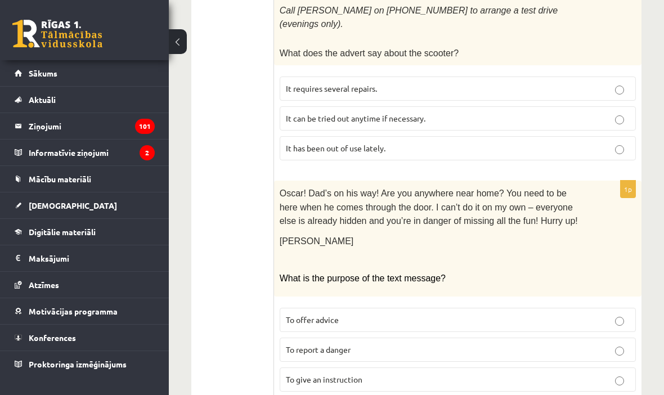
click at [290, 188] on span "Oscar! Dad’s on his way! Are you anywhere near home? You need to be here when h…" at bounding box center [429, 206] width 298 height 37
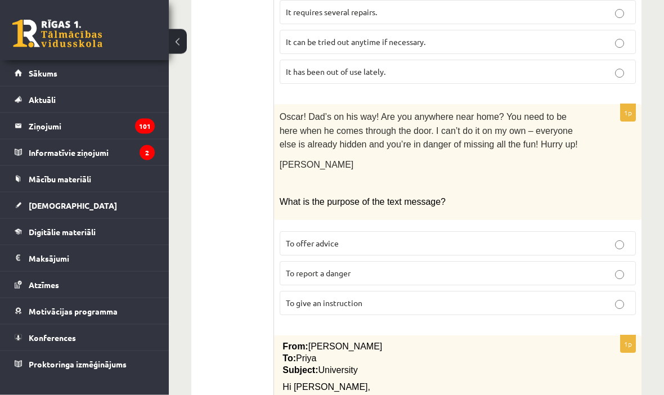
scroll to position [1240, 0]
click at [463, 297] on p "To give an instruction" at bounding box center [458, 303] width 344 height 12
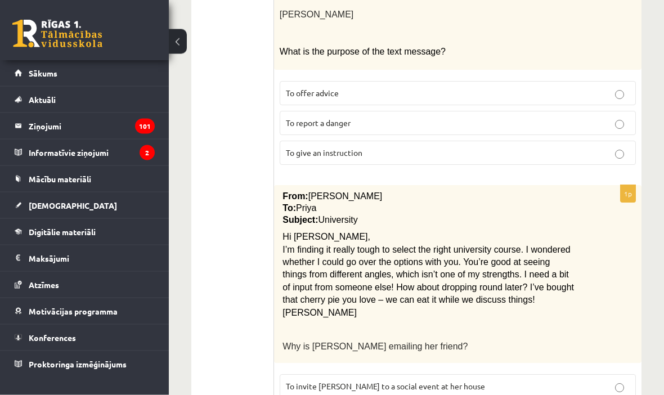
scroll to position [1410, 0]
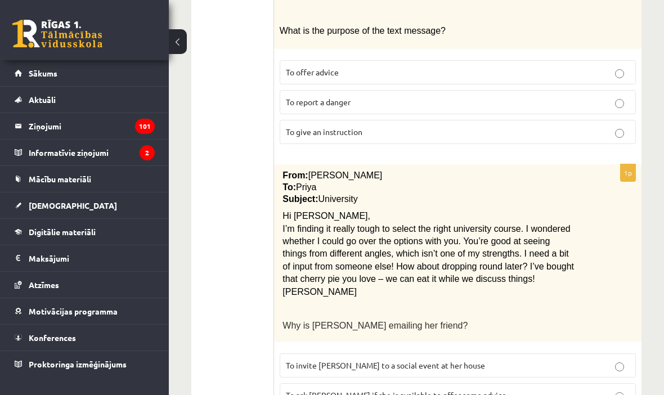
click at [290, 170] on span "From:" at bounding box center [294, 175] width 25 height 10
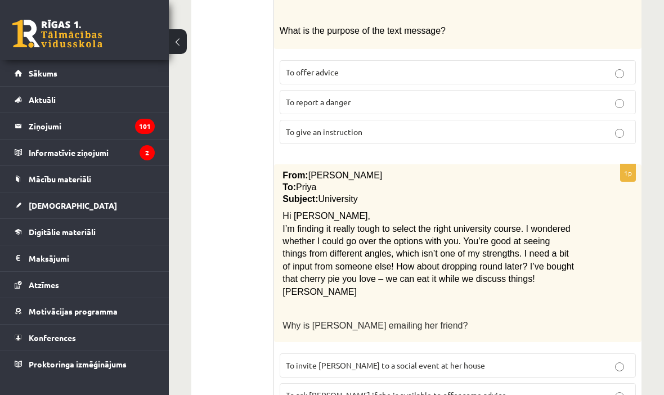
click at [408, 390] on span "To ask Priya if she is available to offer some advice" at bounding box center [396, 395] width 220 height 10
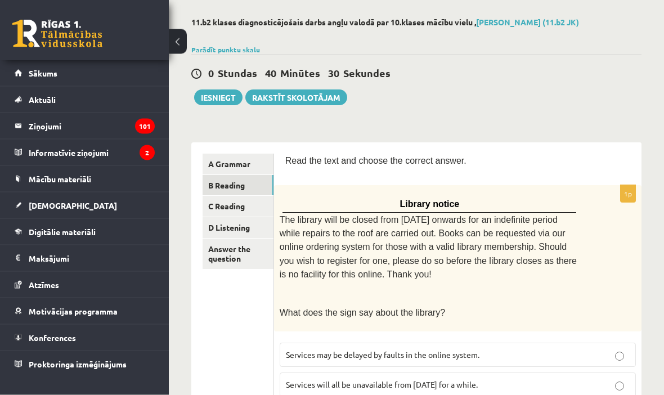
scroll to position [0, 0]
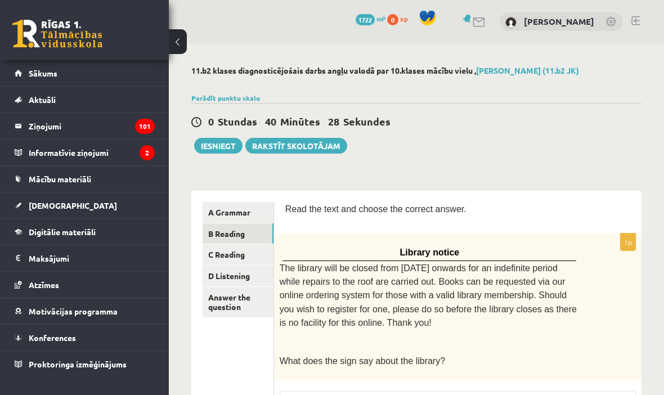
click at [244, 253] on link "C Reading" at bounding box center [237, 254] width 71 height 21
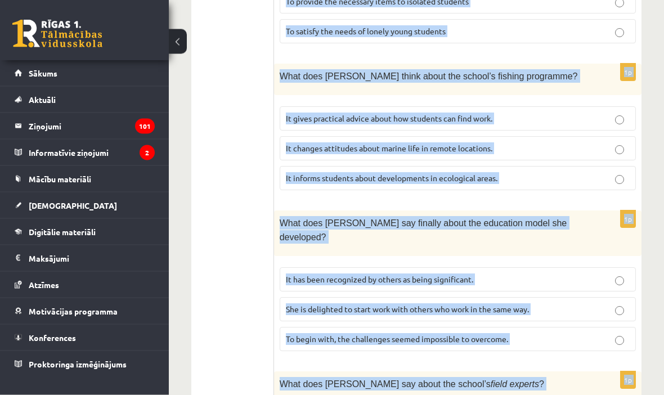
scroll to position [1036, 0]
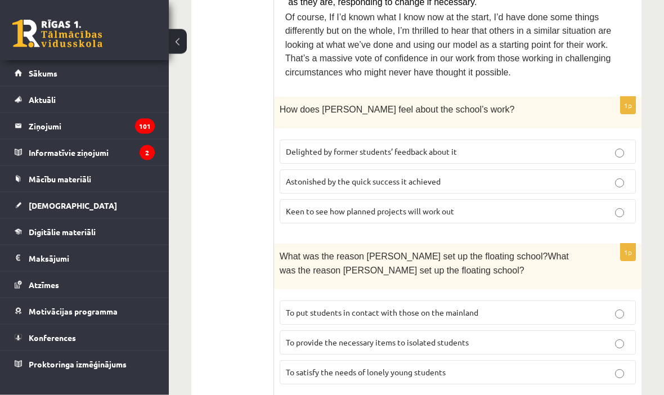
scroll to position [695, 0]
click at [435, 146] on span "Delighted by former students’ feedback about it" at bounding box center [371, 151] width 171 height 10
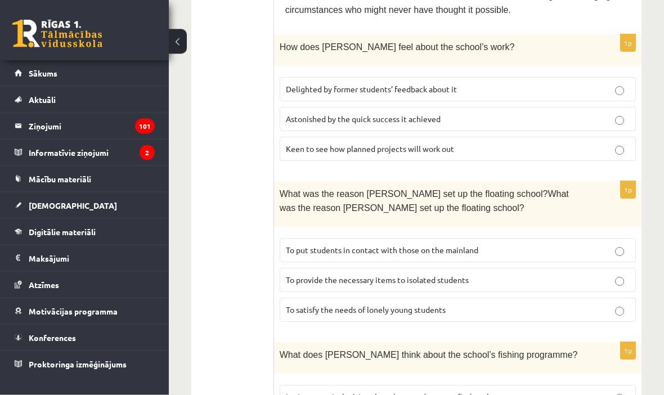
scroll to position [758, 0]
click at [450, 274] on span "To provide the necessary items to isolated students" at bounding box center [377, 279] width 183 height 10
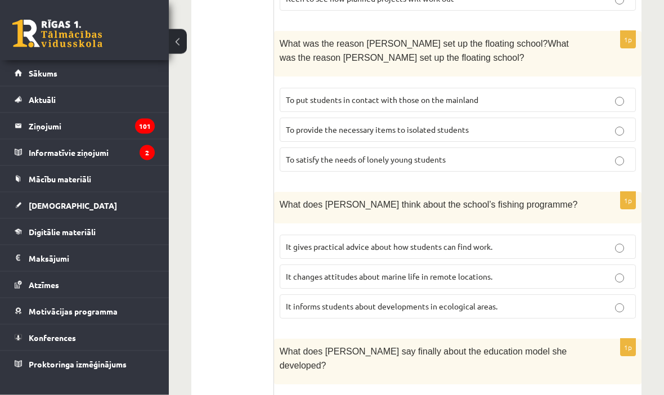
scroll to position [908, 0]
click at [471, 301] on span "It informs students about developments in ecological areas." at bounding box center [391, 306] width 211 height 10
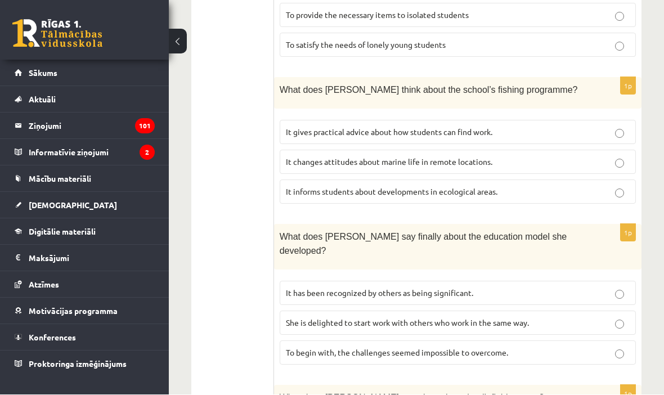
scroll to position [1022, 0]
click at [444, 281] on label "It has been recognized by others as being significant." at bounding box center [458, 293] width 356 height 24
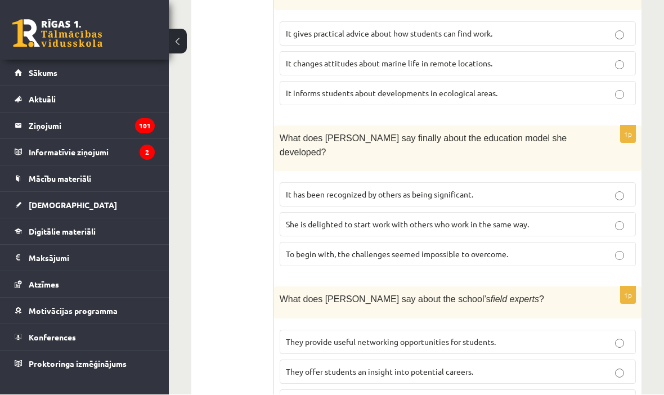
scroll to position [1121, 0]
click at [417, 366] on span "They offer students an insight into potential careers." at bounding box center [379, 371] width 187 height 10
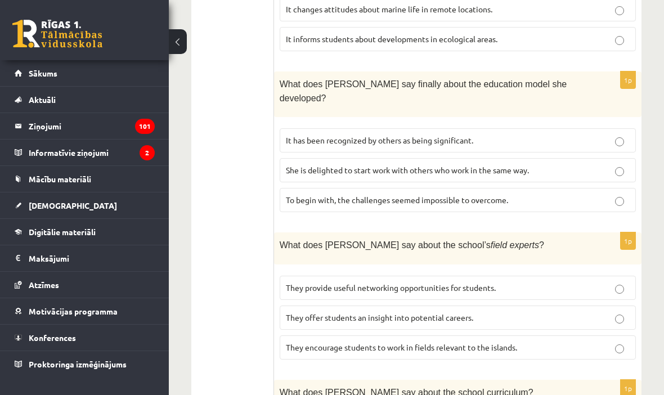
scroll to position [1238, 0]
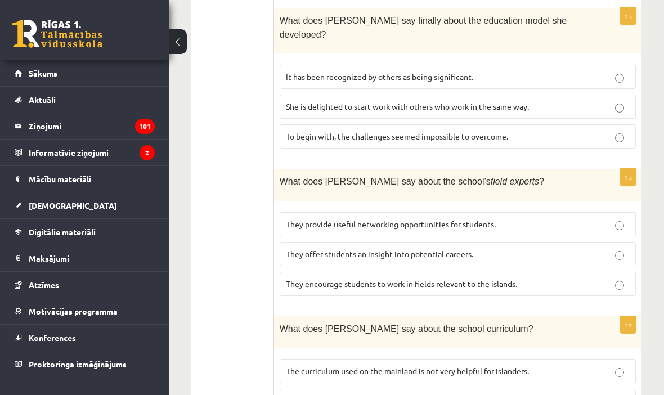
click at [454, 365] on p "The curriculum used on the mainland is not very helpful for islanders." at bounding box center [458, 371] width 344 height 12
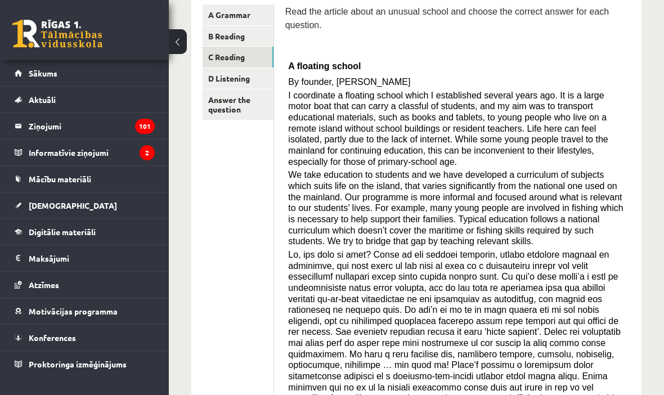
scroll to position [0, 0]
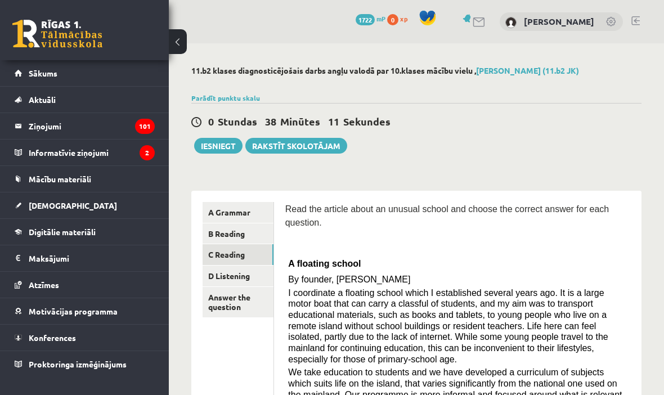
click at [242, 273] on link "D Listening" at bounding box center [237, 275] width 71 height 21
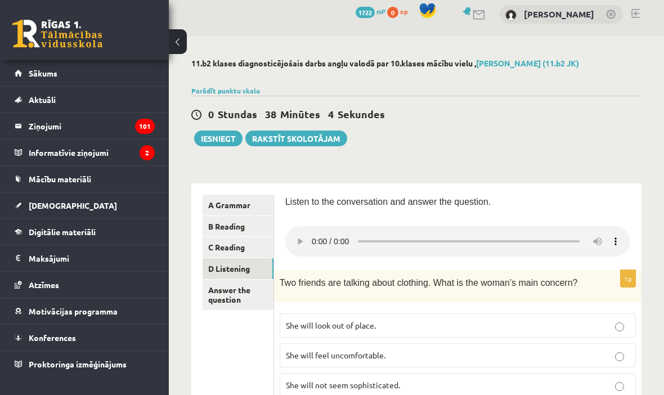
scroll to position [8, 0]
click at [310, 234] on audio at bounding box center [457, 241] width 345 height 30
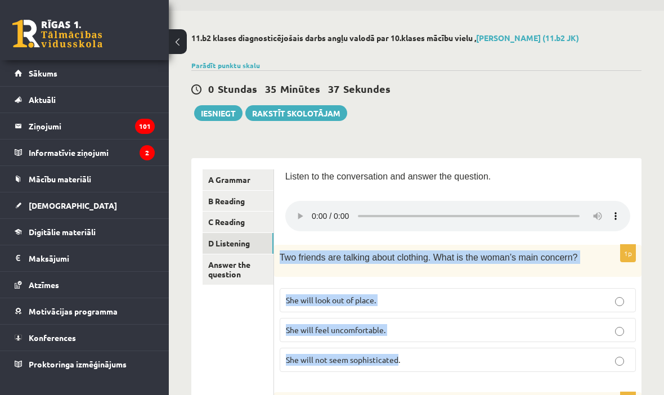
scroll to position [33, 0]
click at [316, 209] on audio at bounding box center [457, 215] width 345 height 30
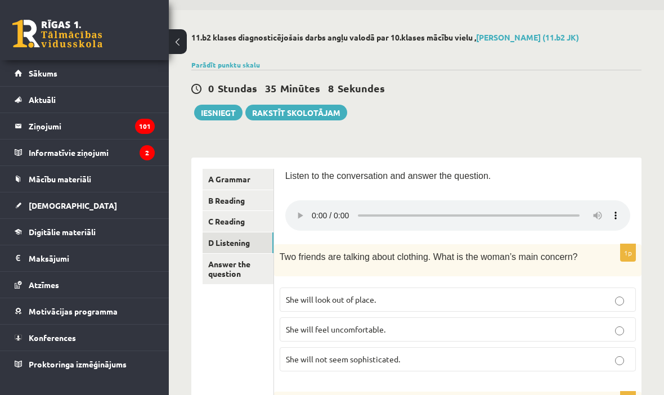
click at [316, 207] on audio at bounding box center [457, 215] width 345 height 30
click at [583, 294] on p "She will look out of place." at bounding box center [458, 300] width 344 height 12
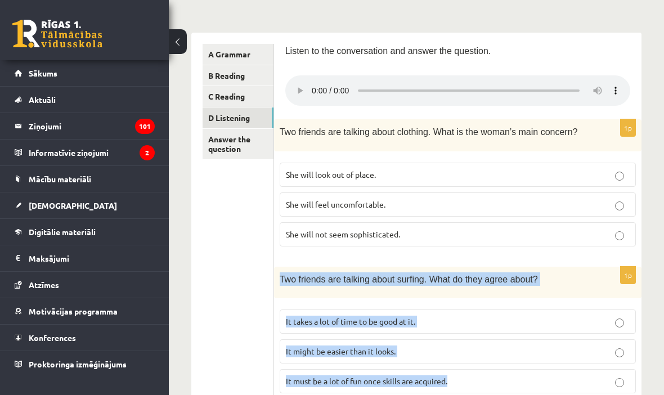
scroll to position [166, 0]
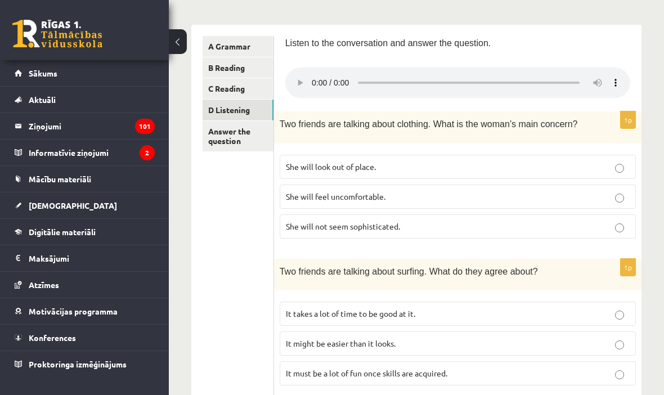
click at [582, 308] on p "It takes a lot of time to be good at it." at bounding box center [458, 314] width 344 height 12
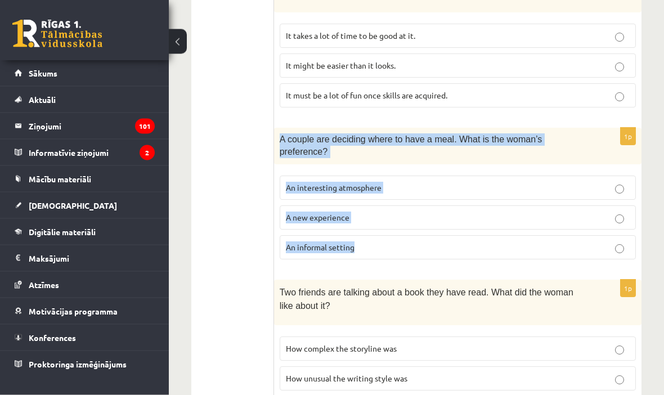
scroll to position [444, 0]
click at [241, 305] on ul "A Grammar B Reading C Reading D Listening Answer the question" at bounding box center [237, 243] width 71 height 971
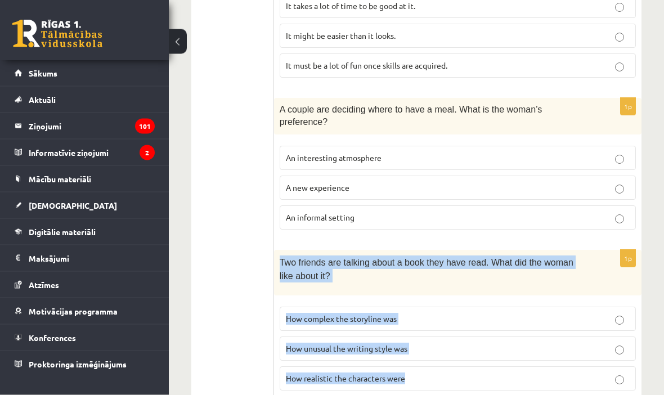
scroll to position [474, 0]
click at [459, 178] on label "A new experience" at bounding box center [458, 187] width 356 height 24
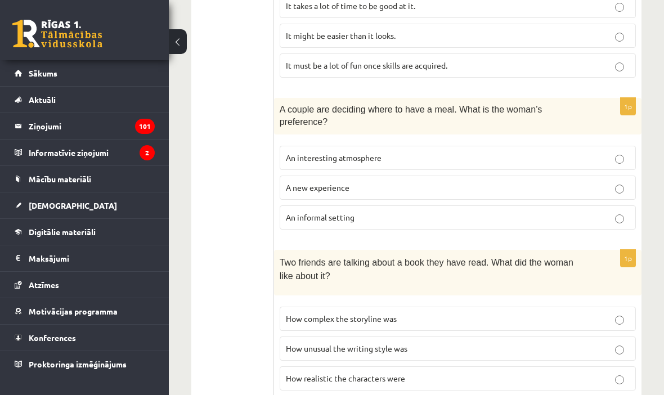
click at [229, 237] on ul "A Grammar B Reading C Reading D Listening Answer the question" at bounding box center [237, 213] width 71 height 971
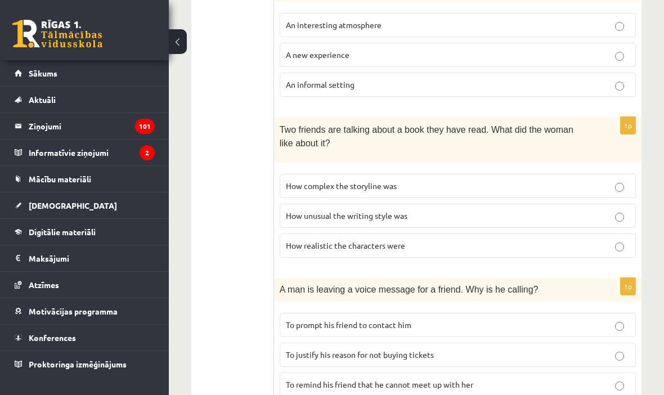
scroll to position [607, 0]
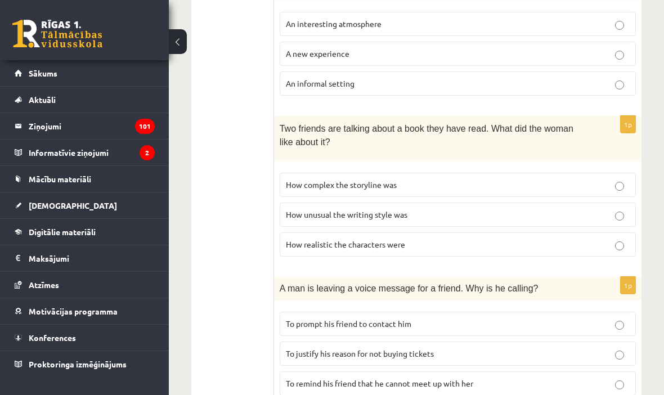
click at [391, 239] on span "How realistic the characters were" at bounding box center [345, 244] width 119 height 10
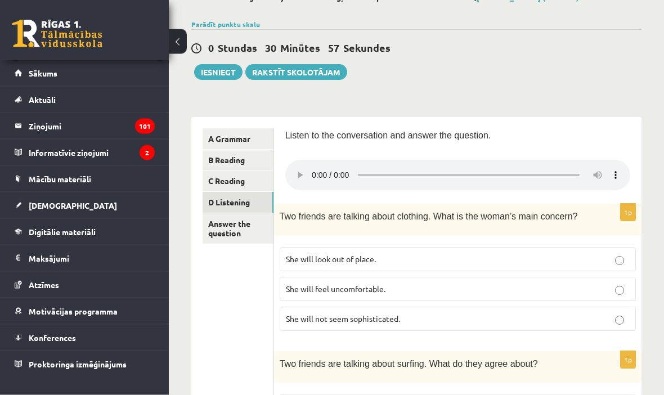
scroll to position [74, 0]
click at [310, 165] on audio at bounding box center [457, 175] width 345 height 30
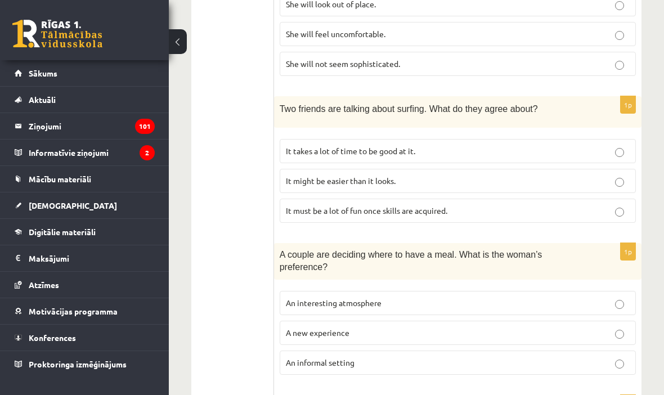
scroll to position [0, 0]
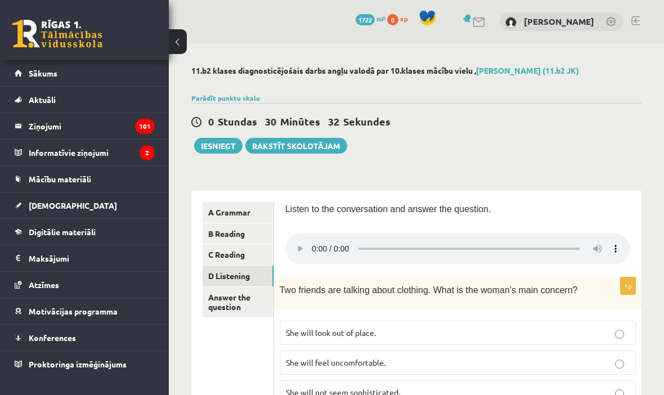
click at [459, 242] on audio at bounding box center [457, 248] width 345 height 30
click at [316, 241] on audio at bounding box center [457, 248] width 345 height 30
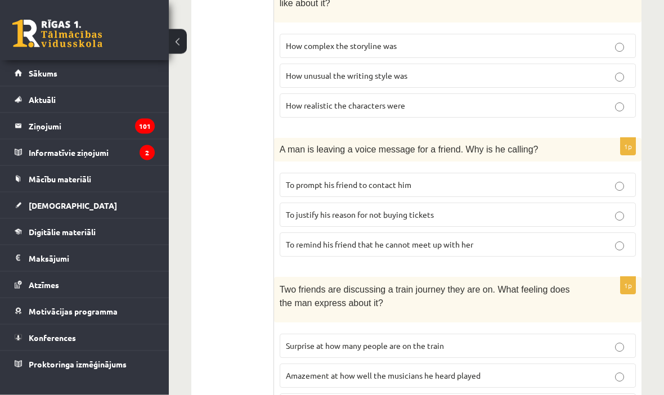
scroll to position [754, 0]
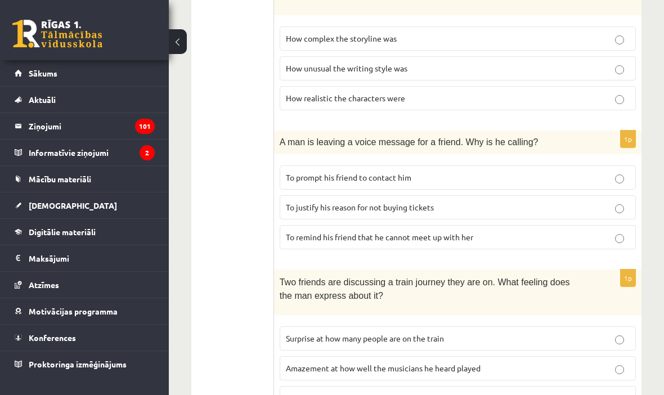
click at [519, 231] on p "To remind his friend that he cannot meet up with her" at bounding box center [458, 237] width 344 height 12
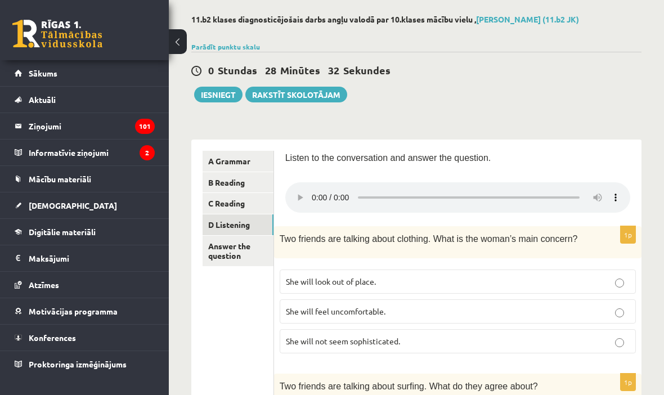
scroll to position [52, 0]
click at [239, 250] on link "Answer the question" at bounding box center [237, 250] width 71 height 30
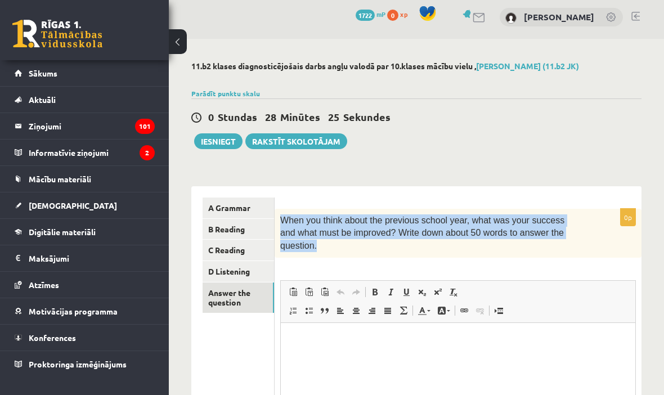
scroll to position [0, 0]
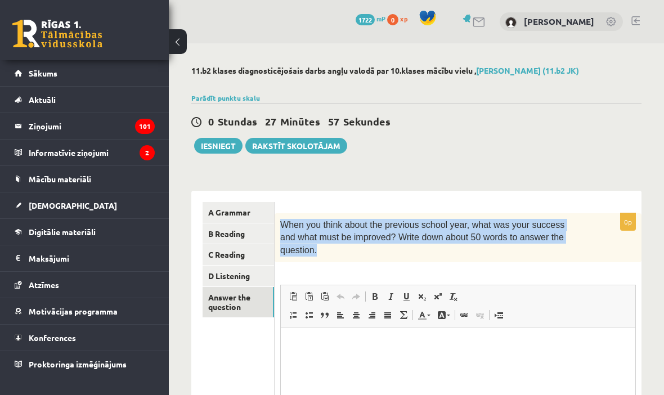
click at [562, 147] on div "0 Stundas 27 Minūtes 57 Sekundes Ieskaite saglabāta! Iesniegt Rakstīt skolotājam" at bounding box center [416, 128] width 450 height 51
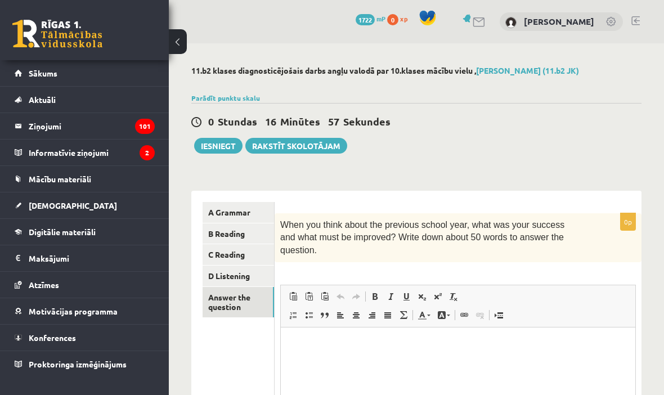
click at [225, 139] on button "Iesniegt" at bounding box center [218, 146] width 48 height 16
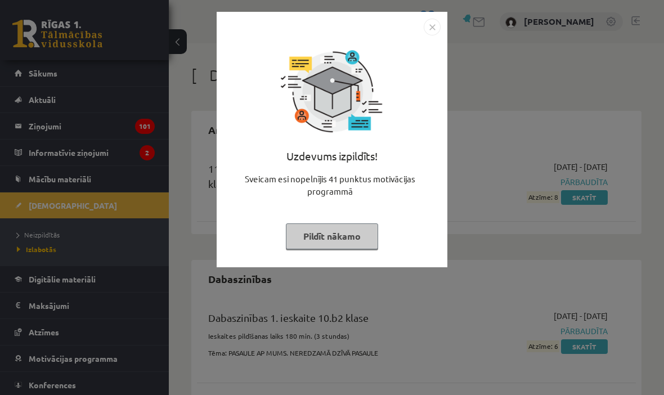
click at [332, 234] on button "Pildīt nākamo" at bounding box center [332, 236] width 92 height 26
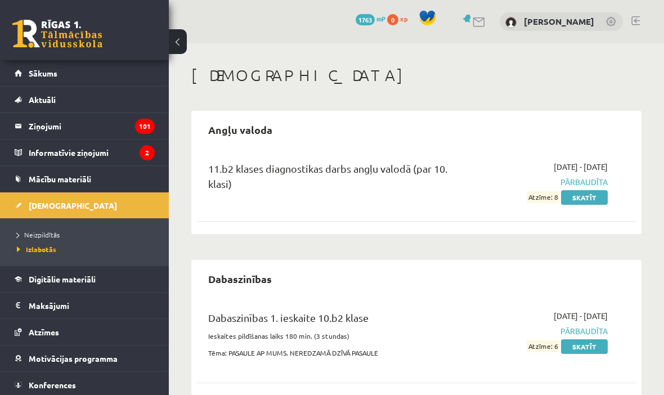
click at [591, 195] on link "Skatīt" at bounding box center [584, 197] width 47 height 15
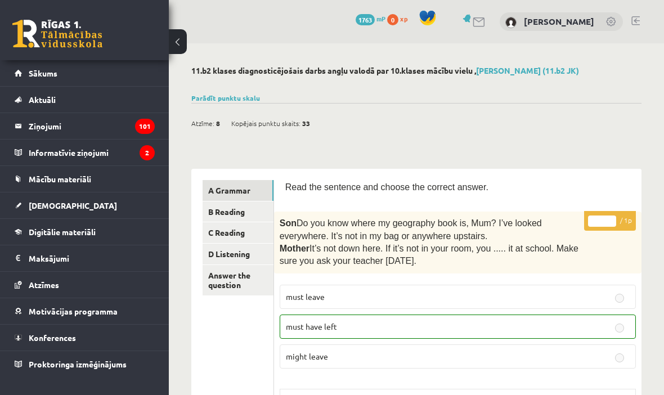
scroll to position [29, 0]
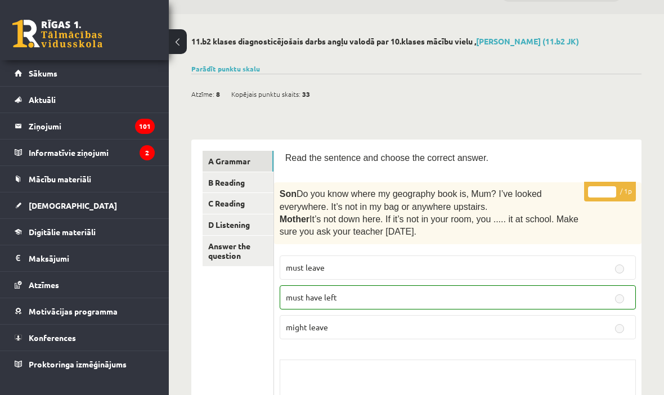
click at [248, 181] on link "B Reading" at bounding box center [237, 182] width 71 height 21
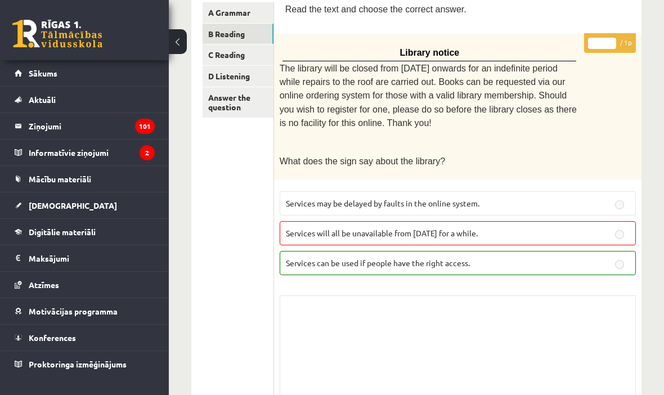
scroll to position [0, 0]
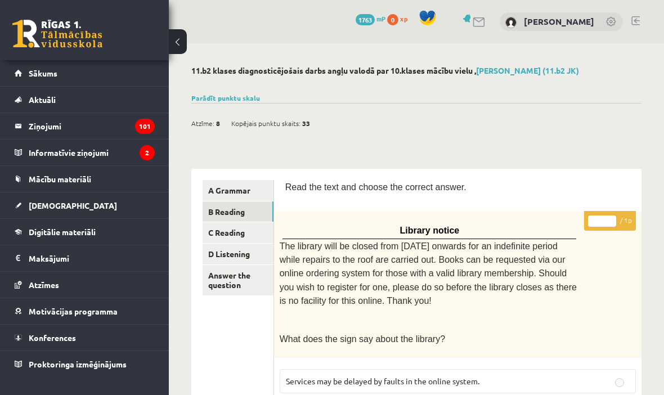
click at [241, 232] on link "C Reading" at bounding box center [237, 232] width 71 height 21
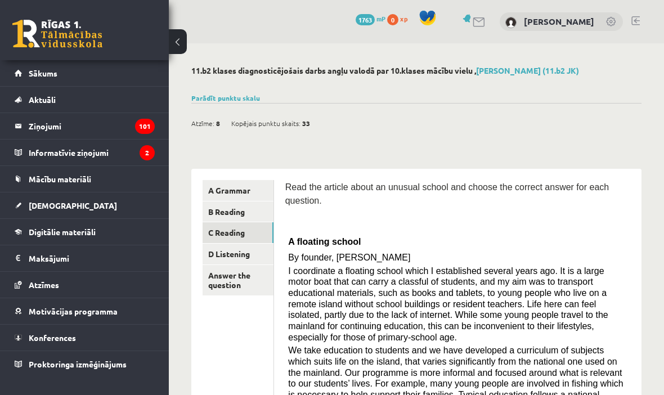
click at [255, 255] on link "D Listening" at bounding box center [237, 254] width 71 height 21
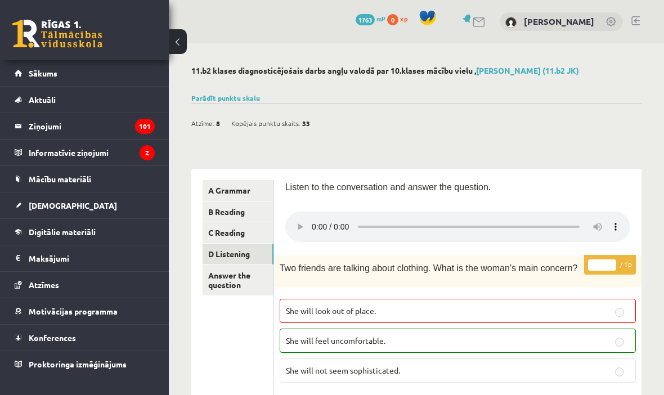
click at [64, 205] on link "[DEMOGRAPHIC_DATA]" at bounding box center [85, 205] width 140 height 26
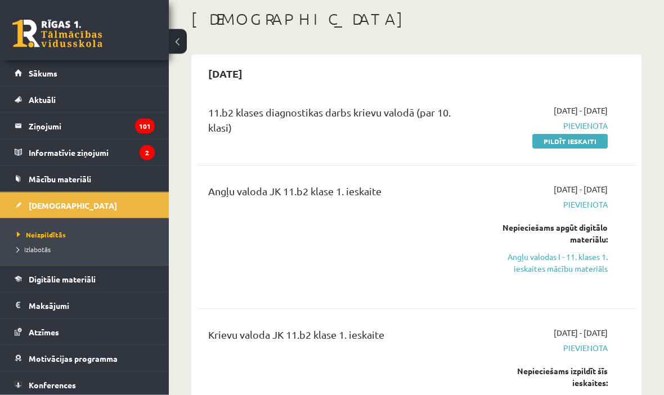
scroll to position [56, 0]
click at [572, 141] on link "Pildīt ieskaiti" at bounding box center [569, 141] width 75 height 15
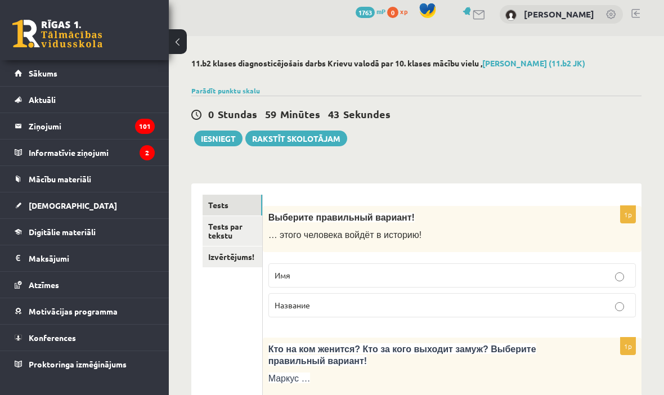
scroll to position [29, 0]
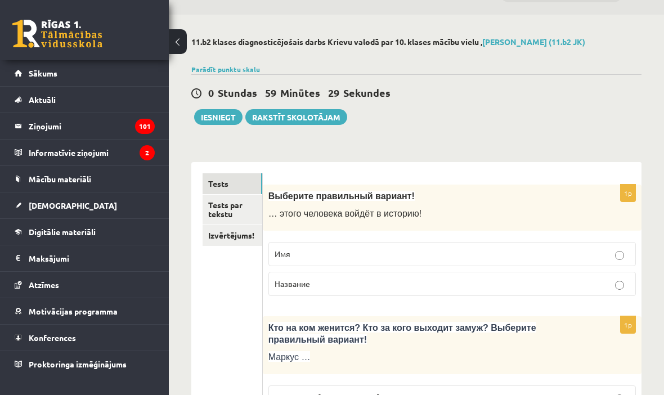
click at [377, 247] on label "Имя" at bounding box center [451, 254] width 367 height 24
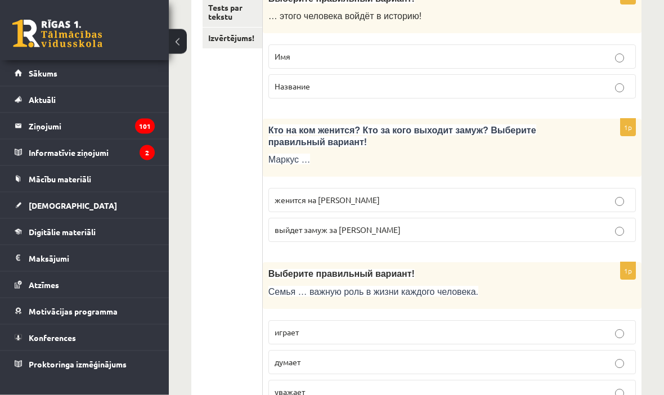
scroll to position [226, 0]
click at [363, 230] on span "выйдет замуж за [PERSON_NAME]" at bounding box center [337, 229] width 126 height 10
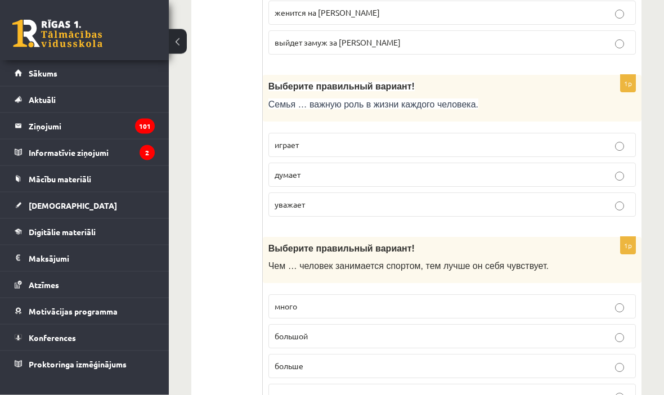
scroll to position [413, 0]
click at [591, 155] on label "играет" at bounding box center [451, 145] width 367 height 24
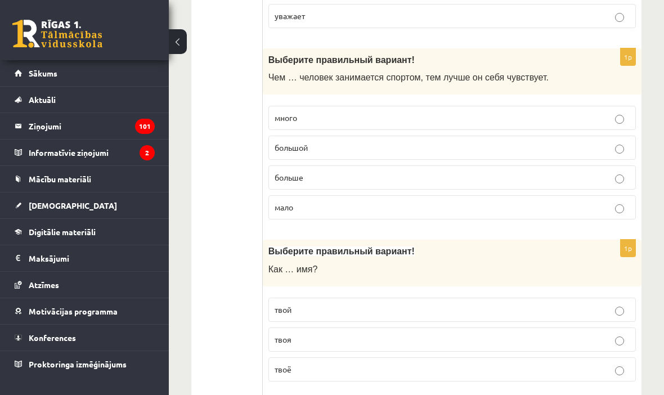
scroll to position [601, 0]
click at [598, 182] on p "больше" at bounding box center [451, 179] width 355 height 12
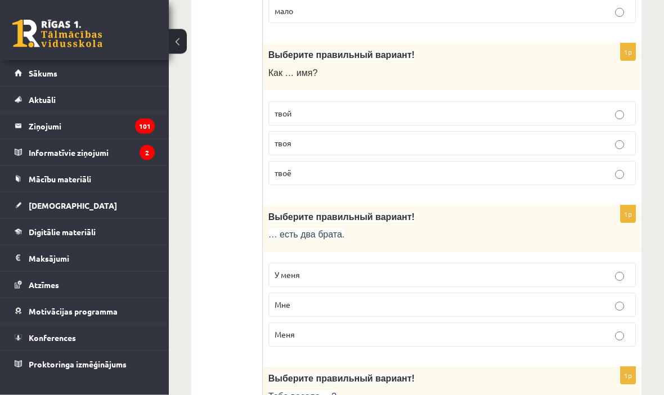
scroll to position [798, 0]
click at [608, 185] on label "твоё" at bounding box center [451, 173] width 367 height 24
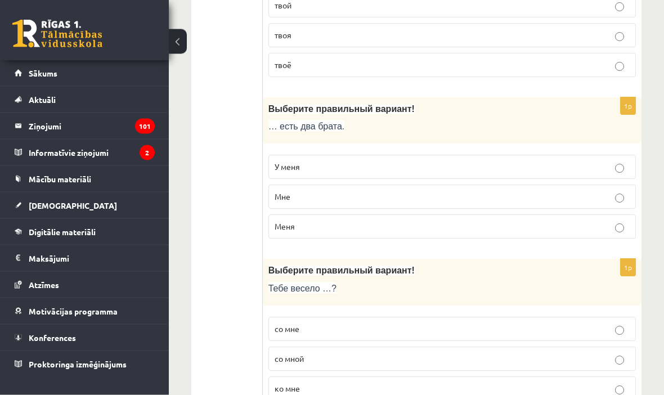
scroll to position [906, 0]
click at [606, 208] on label "Мне" at bounding box center [451, 196] width 367 height 24
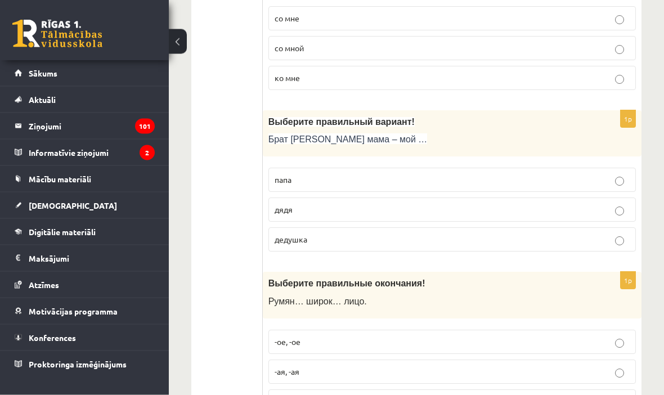
scroll to position [1229, 0]
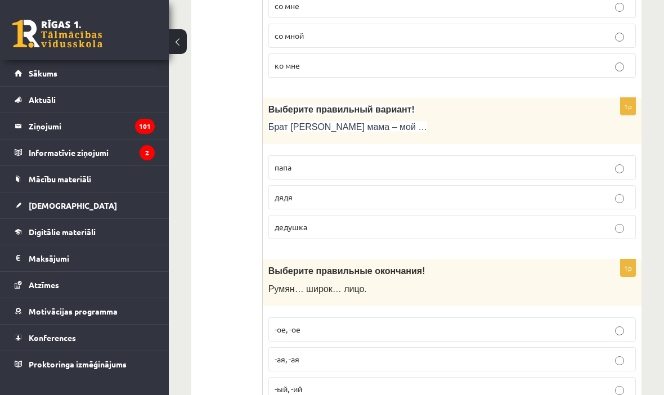
click at [287, 129] on span "Брат [PERSON_NAME] мама – мой …" at bounding box center [347, 127] width 159 height 10
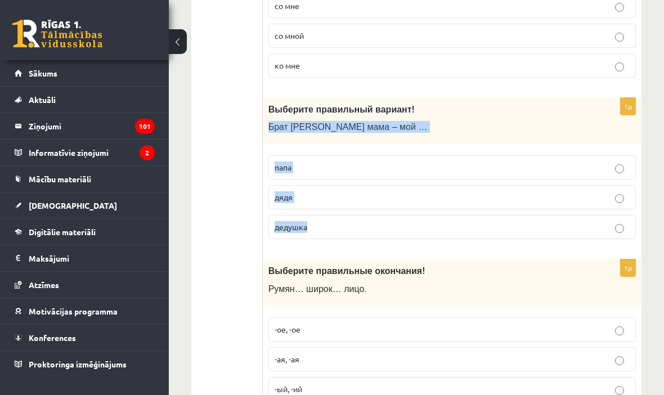
copy div "Брат [PERSON_NAME] мама – мой … папа дядя дедушка"
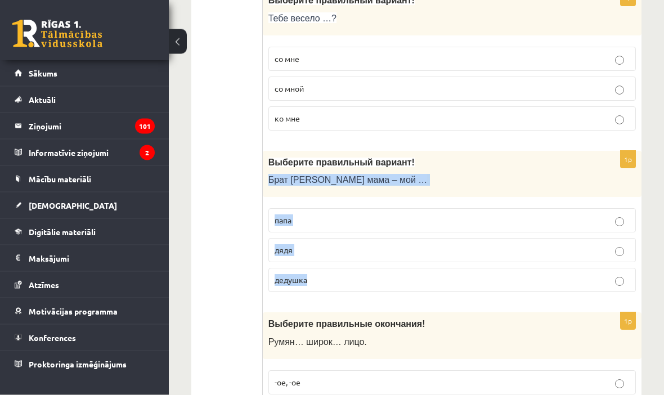
scroll to position [1176, 0]
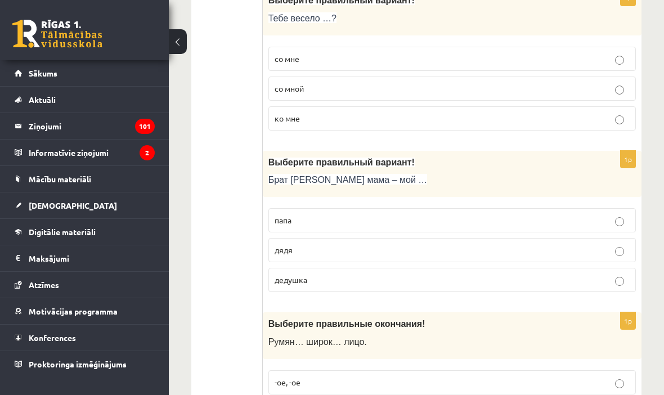
click at [350, 251] on p "дядя" at bounding box center [451, 250] width 355 height 12
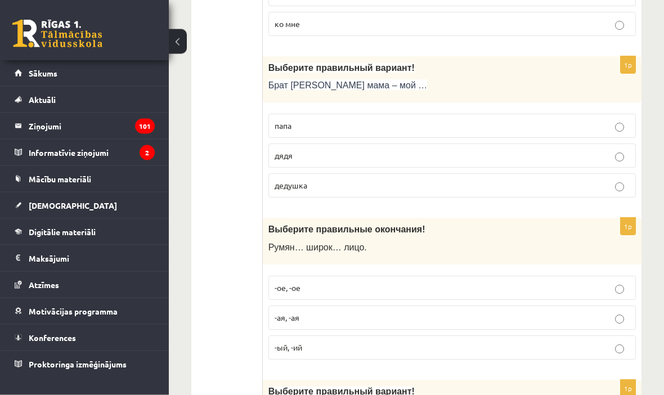
scroll to position [1276, 0]
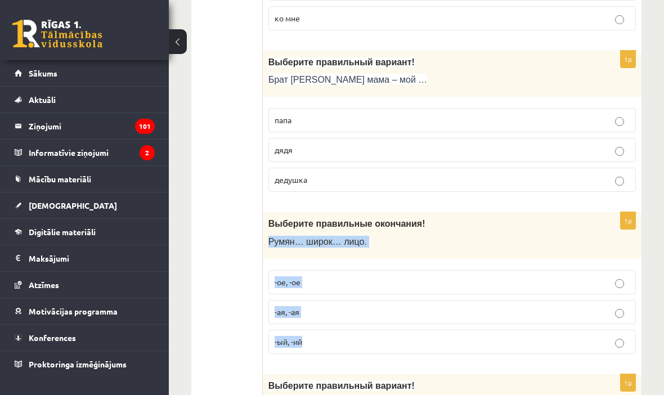
copy div "Румян… широк… лицо. -ое, -ое -ая, -ая -ый, -ий"
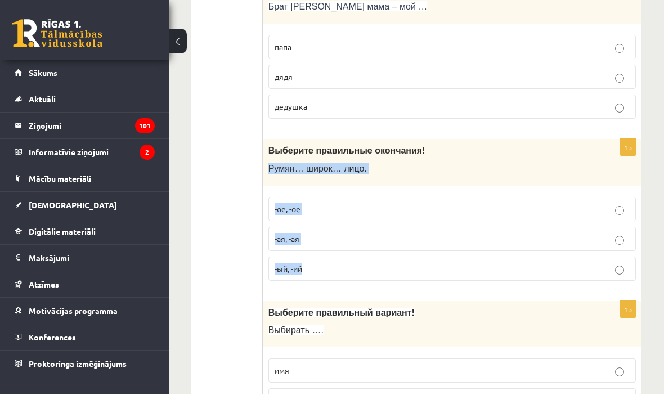
scroll to position [1349, 0]
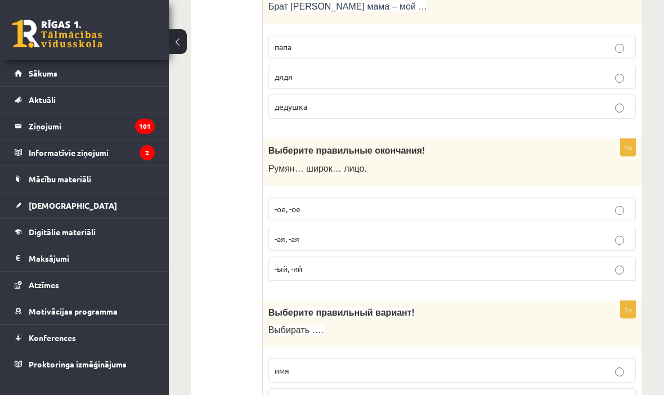
click at [351, 207] on p "-ое, -ое" at bounding box center [451, 209] width 355 height 12
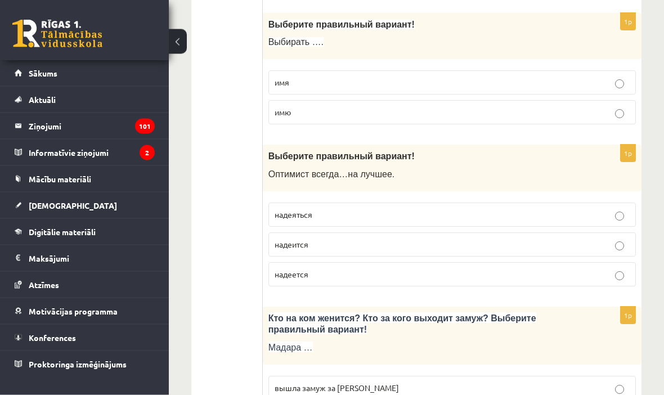
scroll to position [1637, 0]
click at [618, 244] on p "надеится" at bounding box center [451, 244] width 355 height 12
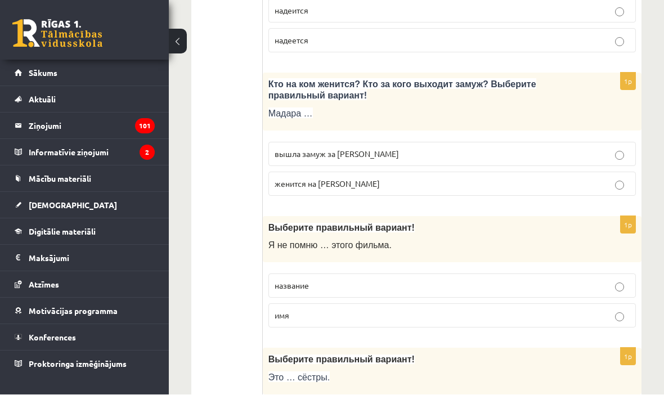
scroll to position [1871, 0]
click at [372, 159] on p "вышла замуж за [PERSON_NAME]" at bounding box center [451, 154] width 355 height 12
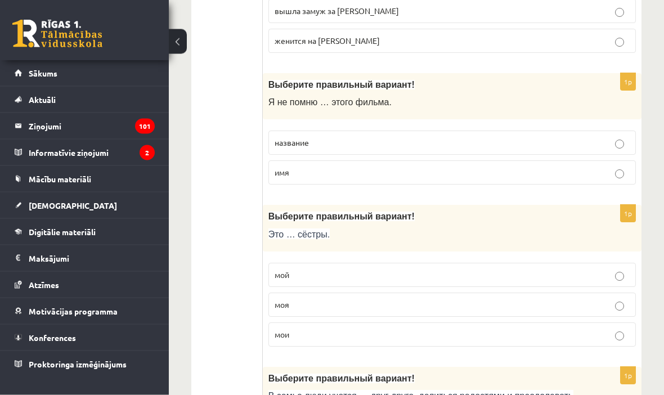
scroll to position [2014, 0]
click at [413, 139] on label "название" at bounding box center [451, 142] width 367 height 24
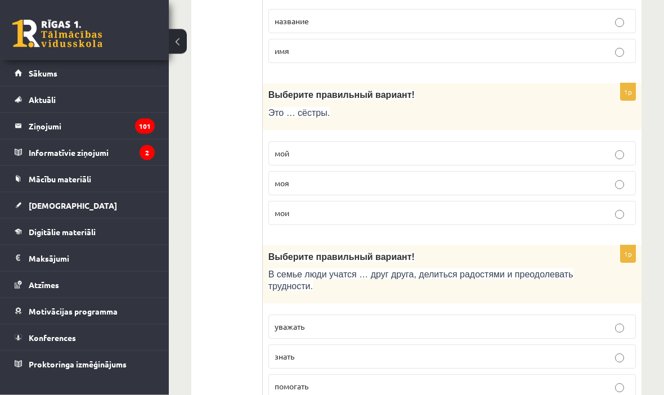
scroll to position [2135, 0]
click at [349, 189] on p "моя" at bounding box center [451, 183] width 355 height 12
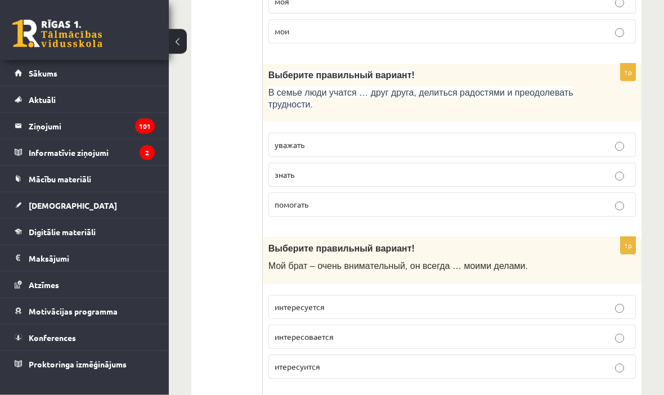
scroll to position [2317, 0]
click at [362, 217] on label "помогать" at bounding box center [451, 204] width 367 height 24
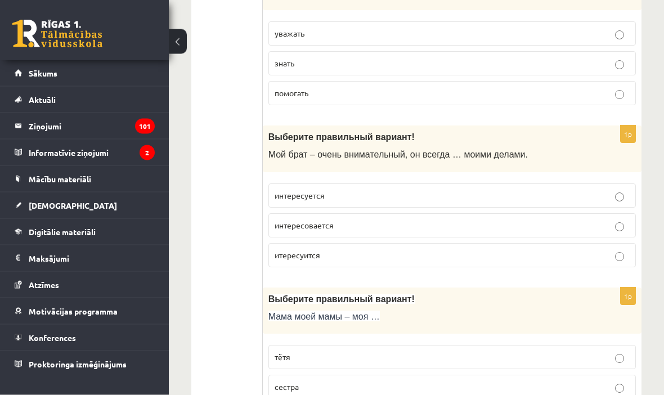
scroll to position [2435, 0]
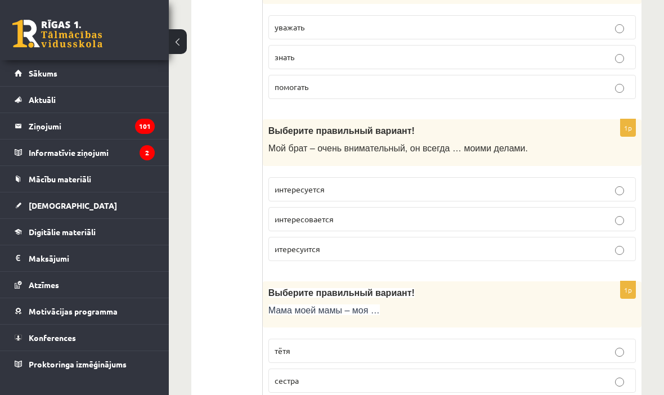
click at [367, 192] on p "интересуется" at bounding box center [451, 189] width 355 height 12
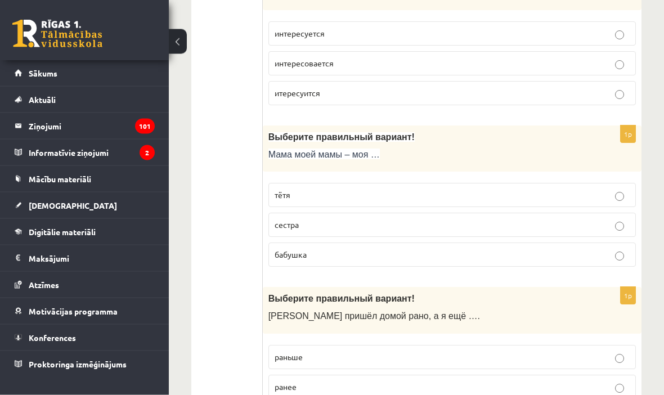
scroll to position [2591, 0]
click at [382, 258] on p "бабушка" at bounding box center [451, 254] width 355 height 12
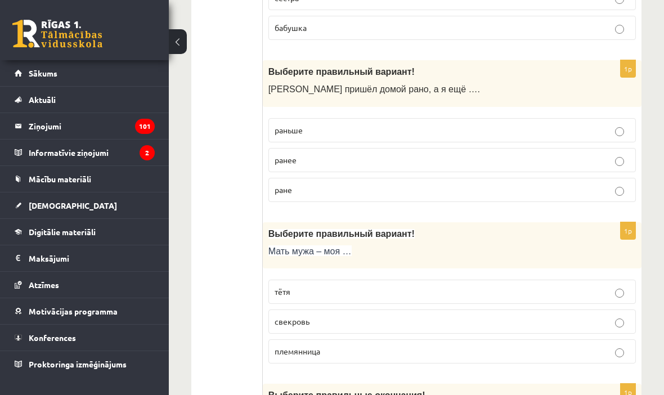
scroll to position [2812, 0]
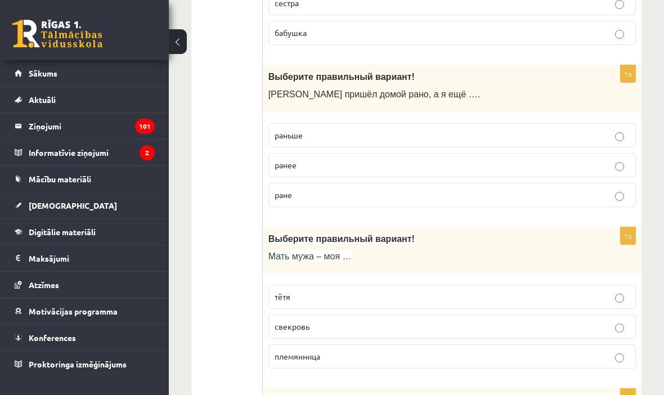
click at [461, 196] on label "ране" at bounding box center [451, 195] width 367 height 24
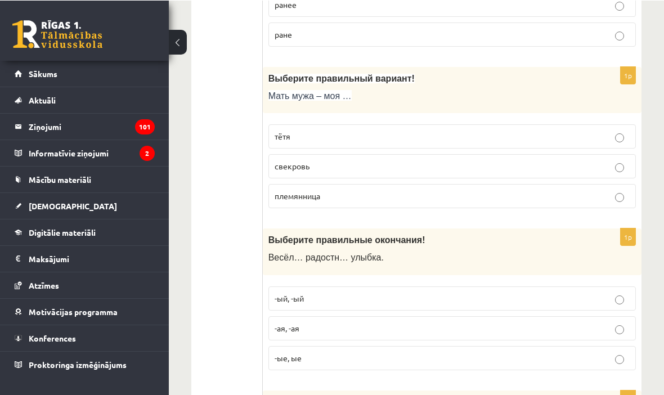
scroll to position [2972, 0]
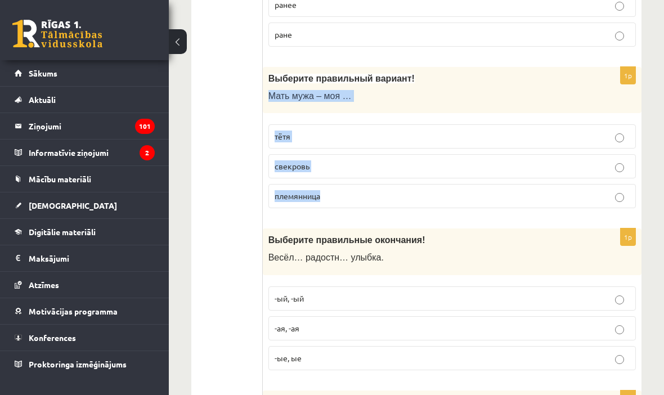
copy div "Мать мужа – моя … тётя свекровь племянница"
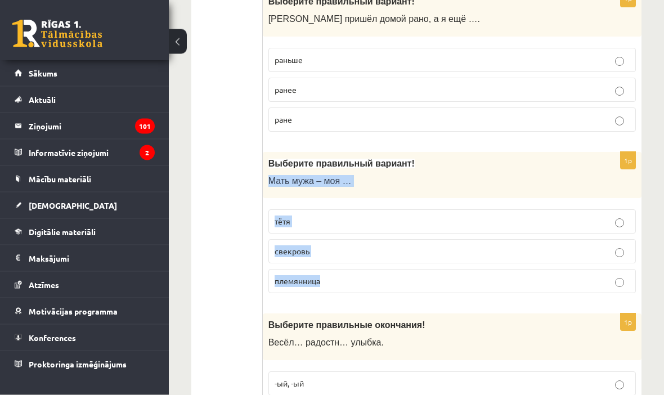
scroll to position [2887, 0]
click at [332, 257] on p "свекровь" at bounding box center [451, 251] width 355 height 12
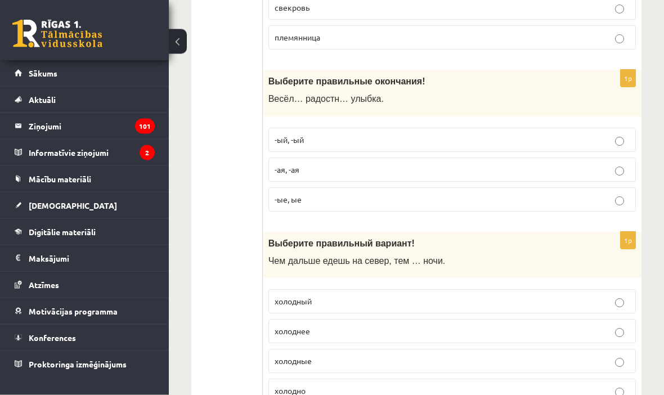
scroll to position [3131, 0]
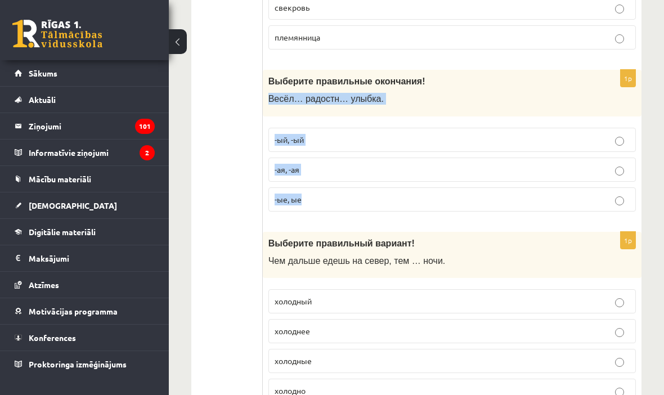
copy div "Весёл… радостн… улыбка. -ый, -ый -ая, -ая -ые, ые"
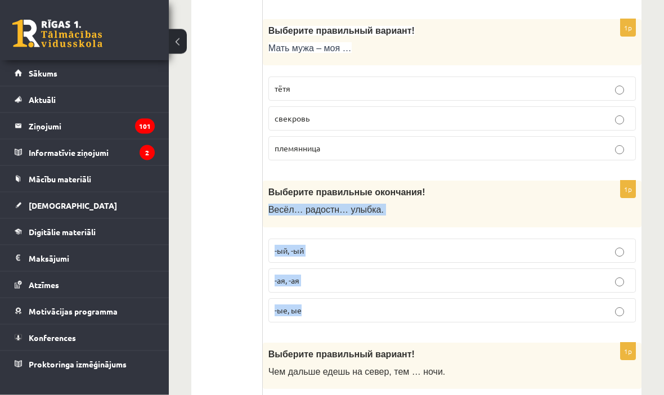
scroll to position [3020, 0]
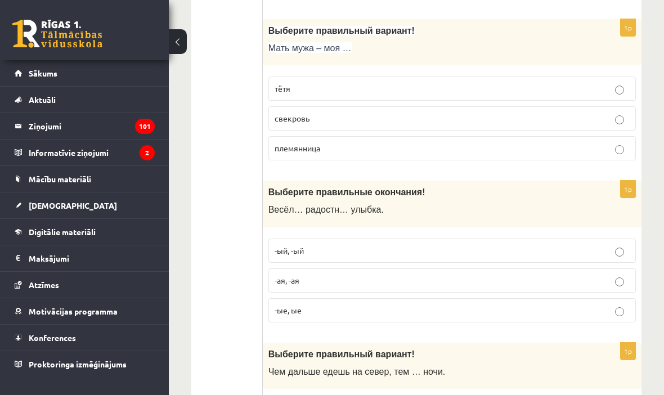
click at [347, 286] on p "-ая, -ая" at bounding box center [451, 280] width 355 height 12
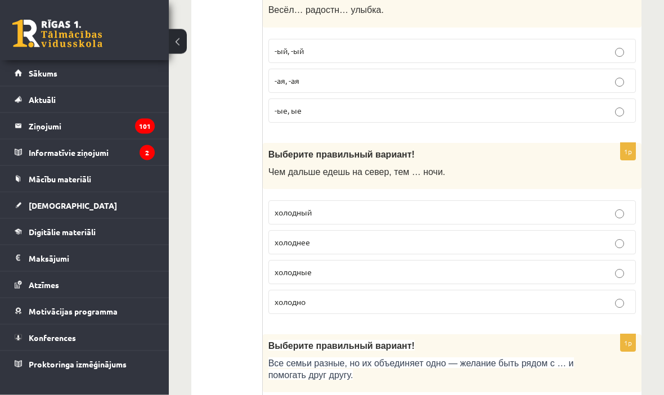
scroll to position [3221, 0]
click at [418, 274] on p "холодные" at bounding box center [451, 271] width 355 height 12
click at [440, 215] on p "холодный" at bounding box center [451, 211] width 355 height 12
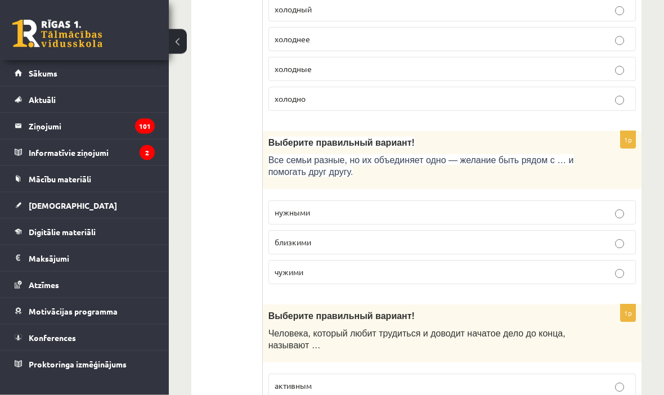
scroll to position [3423, 0]
click at [391, 248] on p "близкими" at bounding box center [451, 242] width 355 height 12
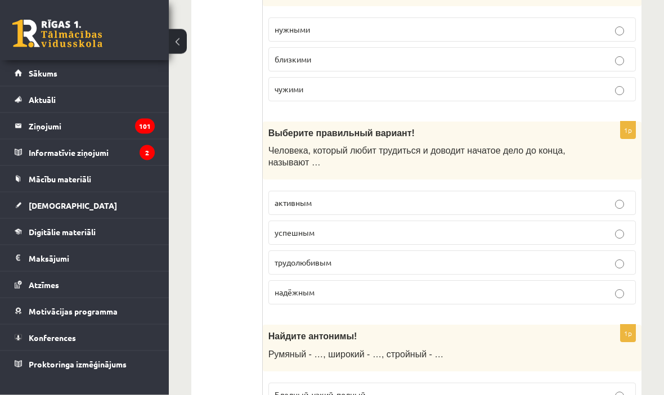
scroll to position [3606, 0]
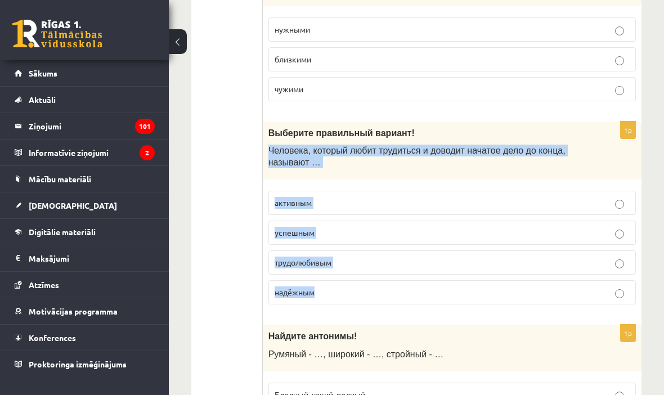
copy div "Человека, который любит трудиться и доводит начатое дело до конца, называют … а…"
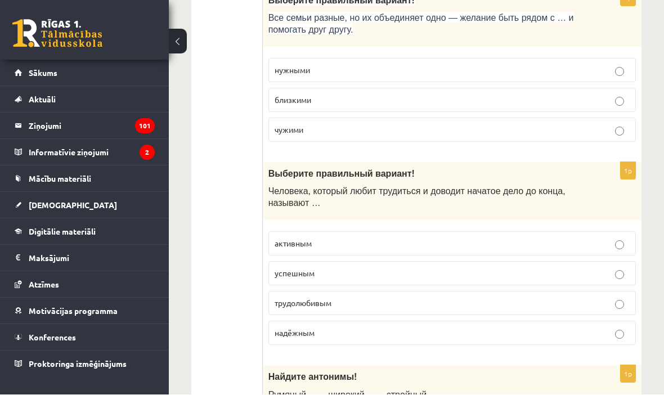
scroll to position [3565, 0]
click at [346, 309] on p "трудолюбивым" at bounding box center [451, 303] width 355 height 12
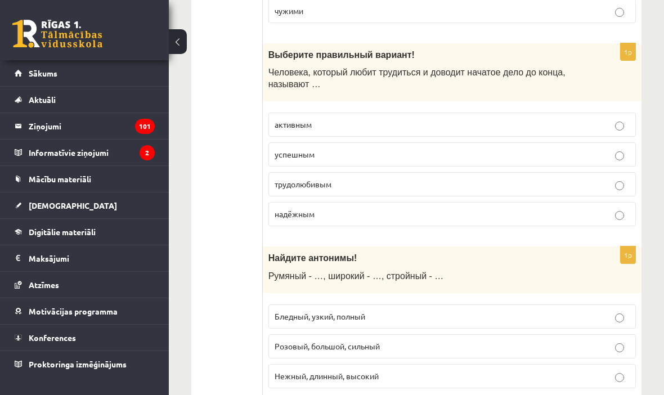
scroll to position [3693, 0]
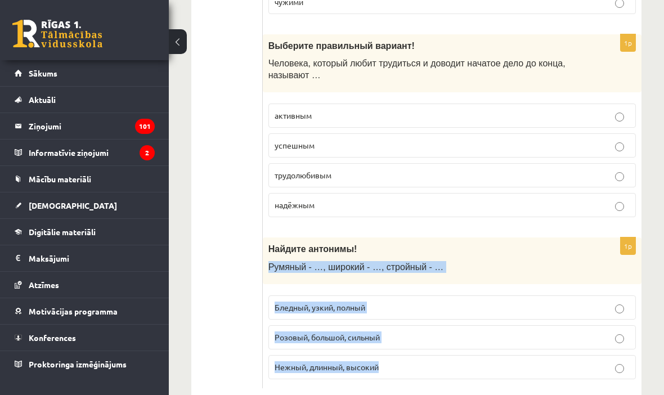
copy div "Румяный - …, широкий - …, стройный - … Бледный, узкий, полный Розовый, большой,…"
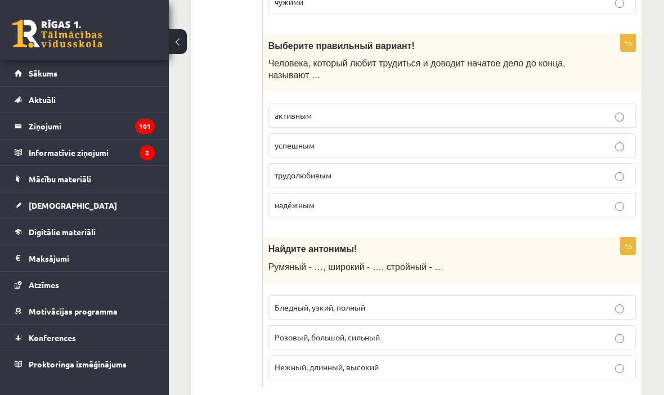
click at [323, 312] on span "Бледный, узкий, полный" at bounding box center [319, 307] width 91 height 10
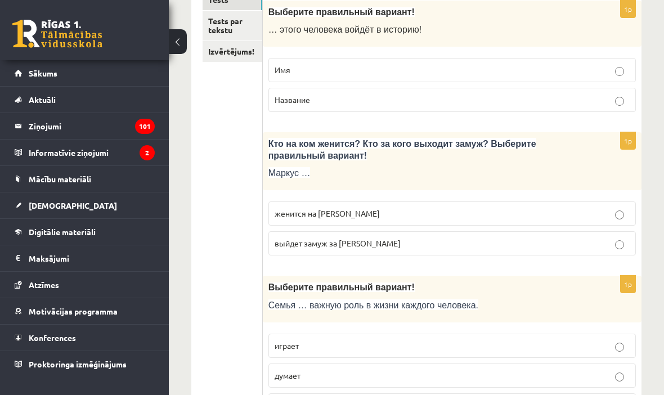
scroll to position [0, 0]
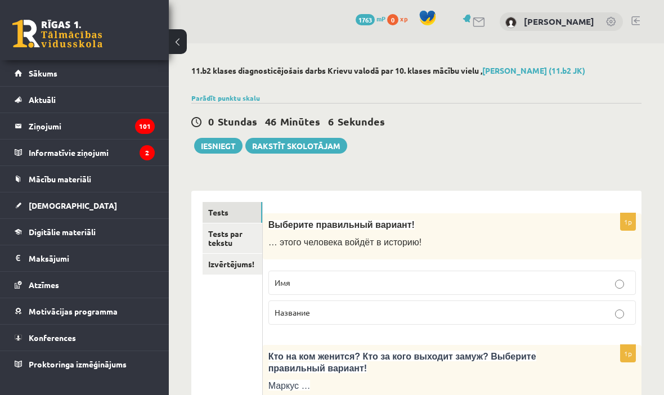
click at [249, 236] on link "Tests par tekstu" at bounding box center [232, 238] width 60 height 30
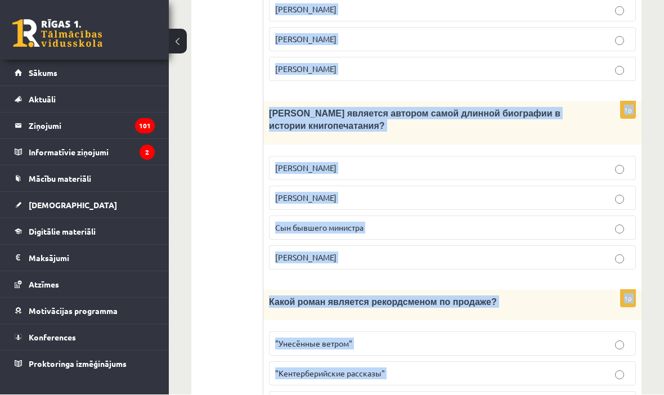
scroll to position [1058, 0]
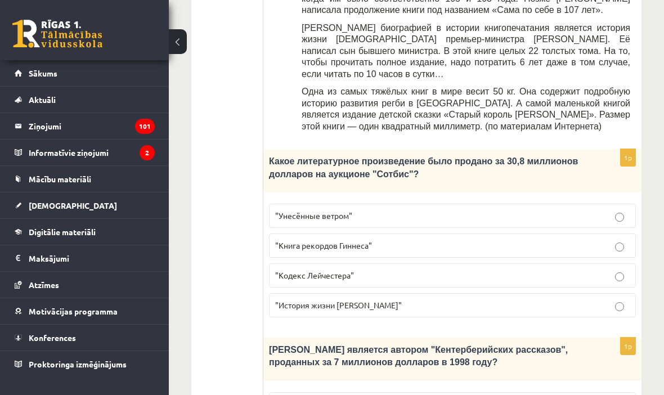
scroll to position [627, 0]
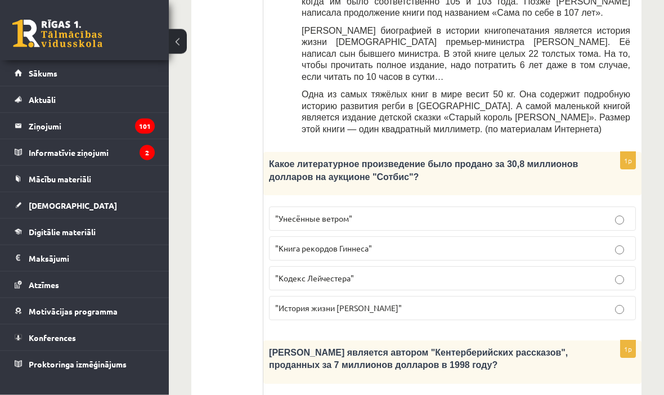
click at [575, 273] on p ""Кодекс Лейчестера"" at bounding box center [452, 279] width 354 height 12
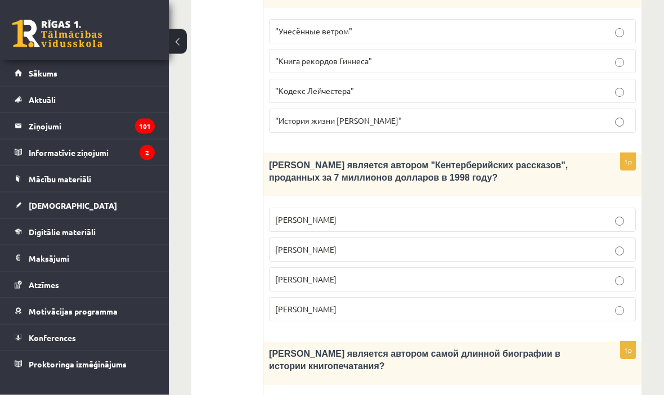
scroll to position [820, 0]
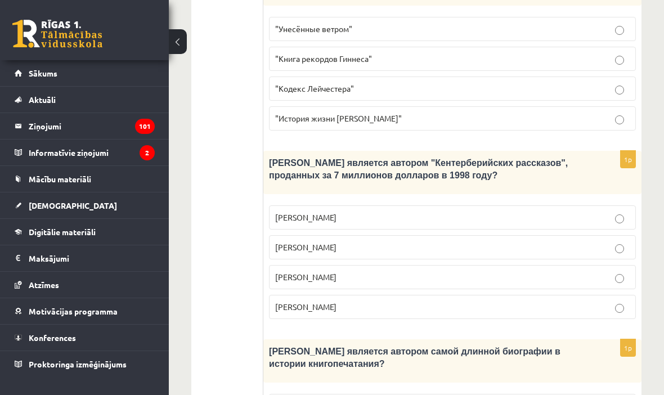
click at [564, 271] on p "[PERSON_NAME]" at bounding box center [452, 277] width 354 height 12
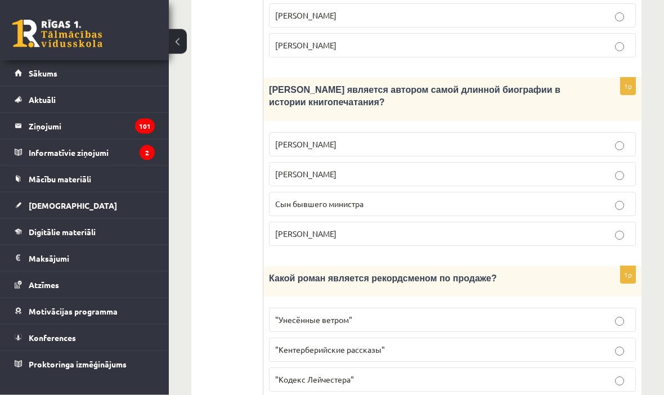
scroll to position [1081, 0]
click at [581, 200] on p "Сын бывшего министра" at bounding box center [452, 204] width 354 height 12
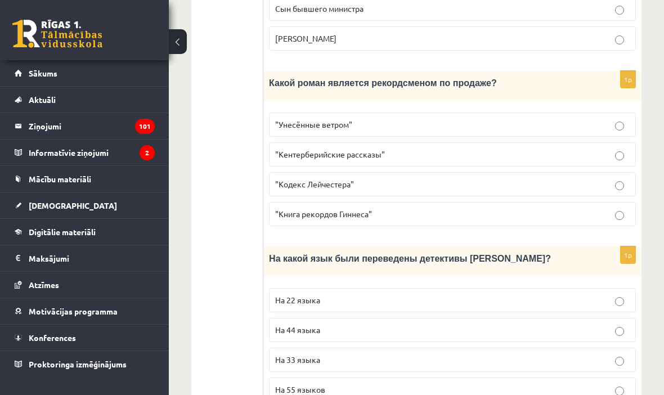
scroll to position [1283, 0]
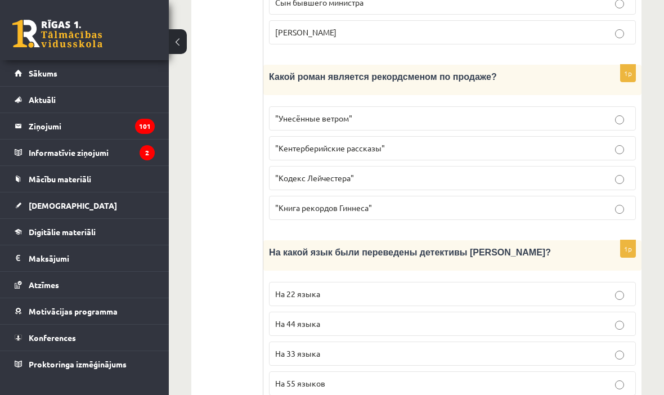
click at [561, 318] on p "На 44 языка" at bounding box center [452, 324] width 354 height 12
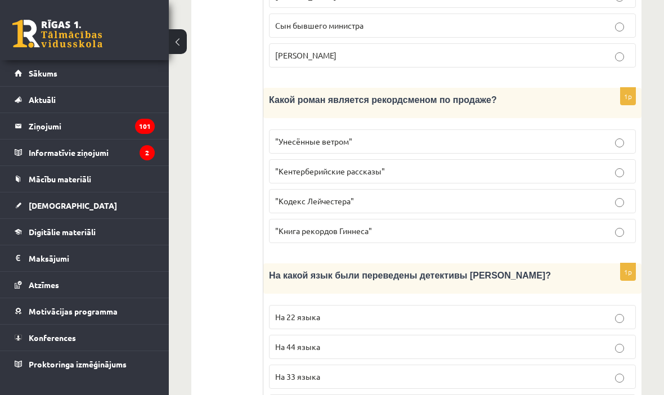
scroll to position [1254, 0]
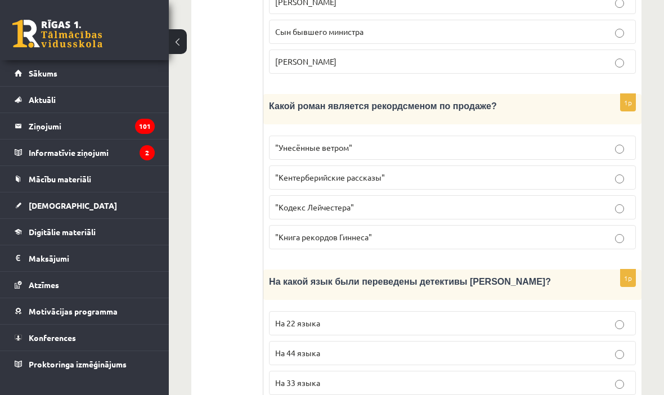
click at [501, 146] on p ""Унесённые ветром"" at bounding box center [452, 148] width 354 height 12
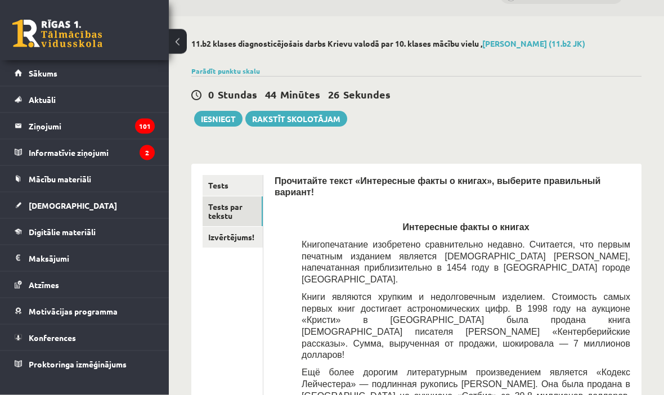
scroll to position [27, 0]
click at [238, 237] on link "Izvērtējums!" at bounding box center [232, 237] width 60 height 21
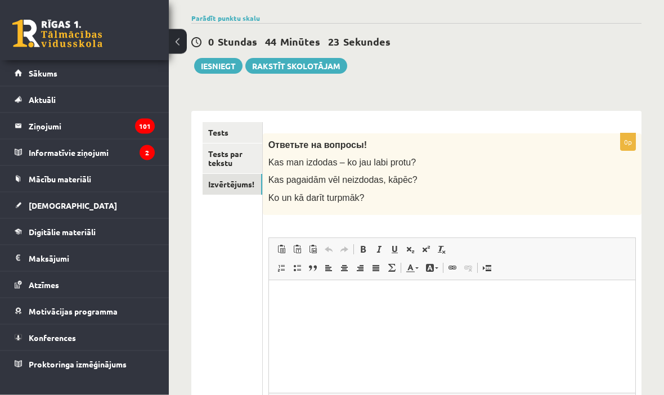
scroll to position [80, 0]
